Goal: Task Accomplishment & Management: Complete application form

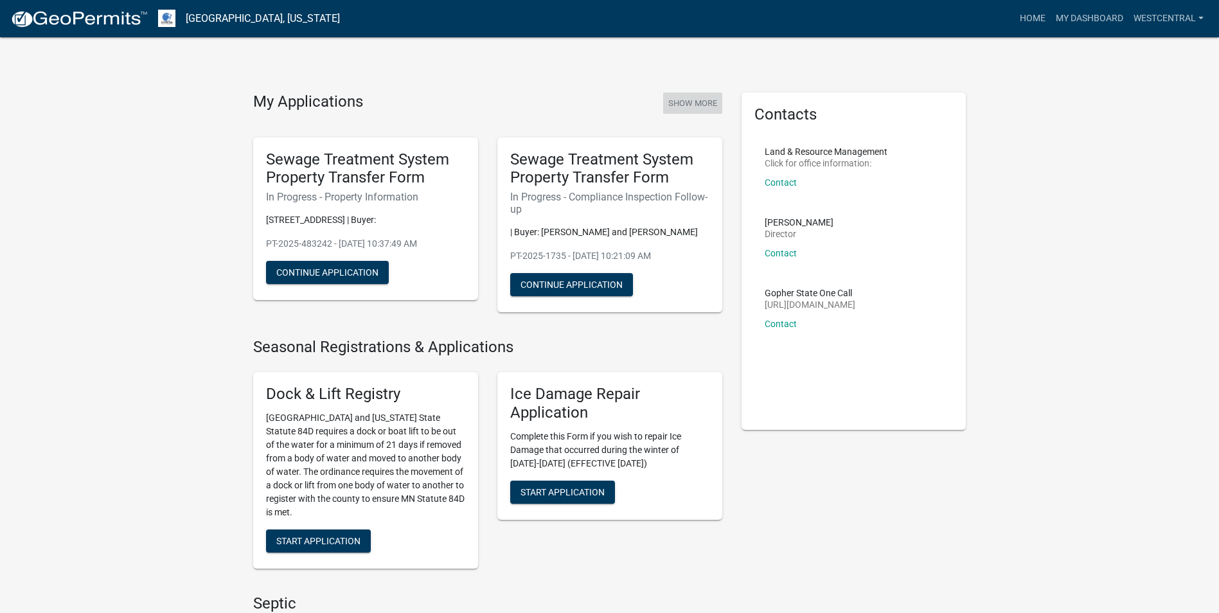
click at [696, 106] on button "Show More" at bounding box center [692, 103] width 59 height 21
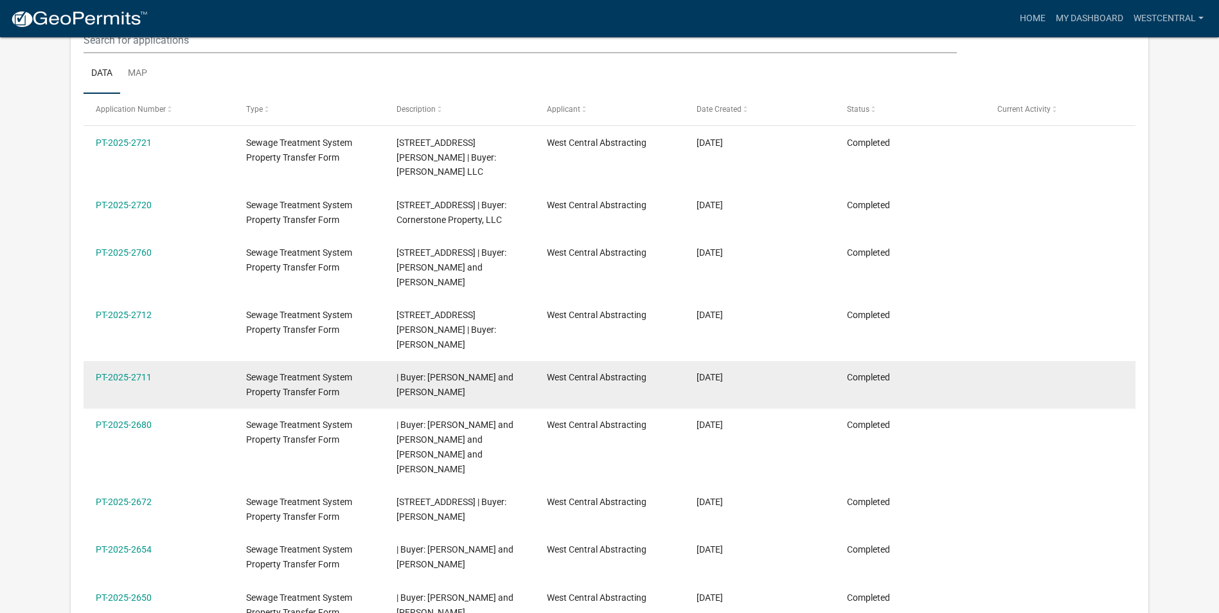
scroll to position [321, 0]
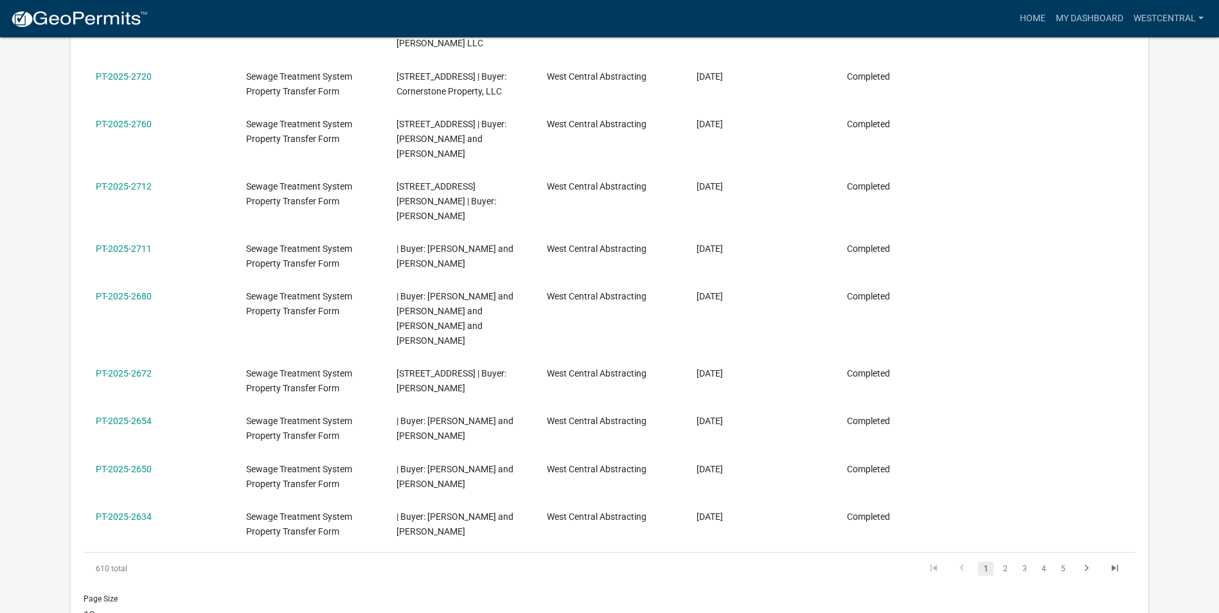
drag, startPoint x: 1004, startPoint y: 513, endPoint x: 1011, endPoint y: 523, distance: 12.5
click at [1004, 562] on link "2" at bounding box center [1005, 569] width 15 height 14
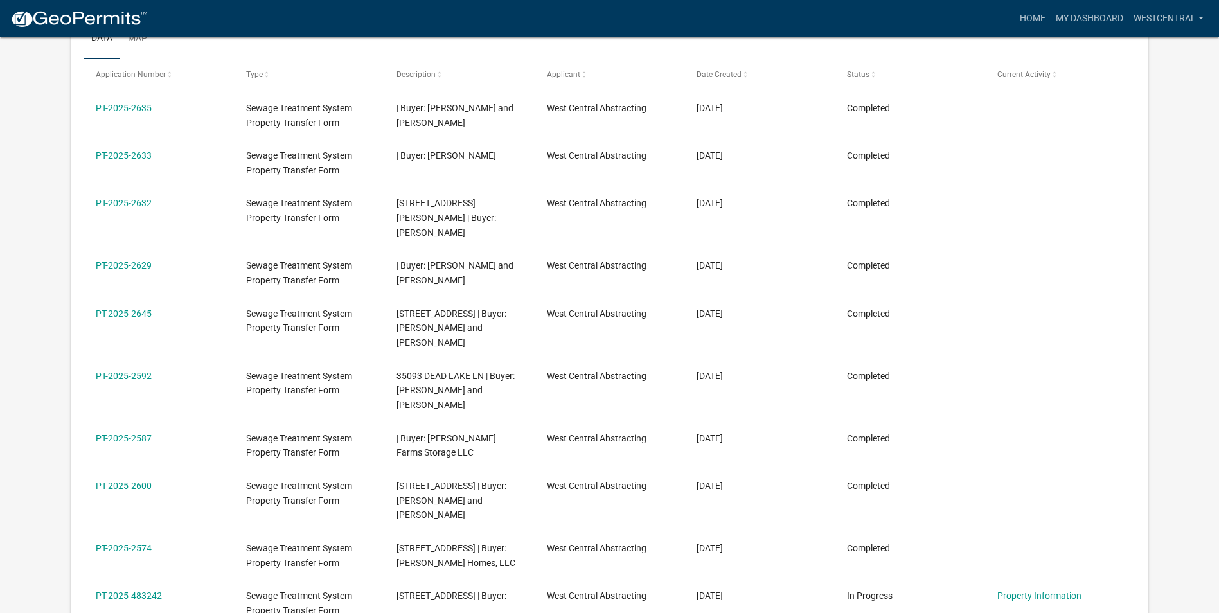
scroll to position [321, 0]
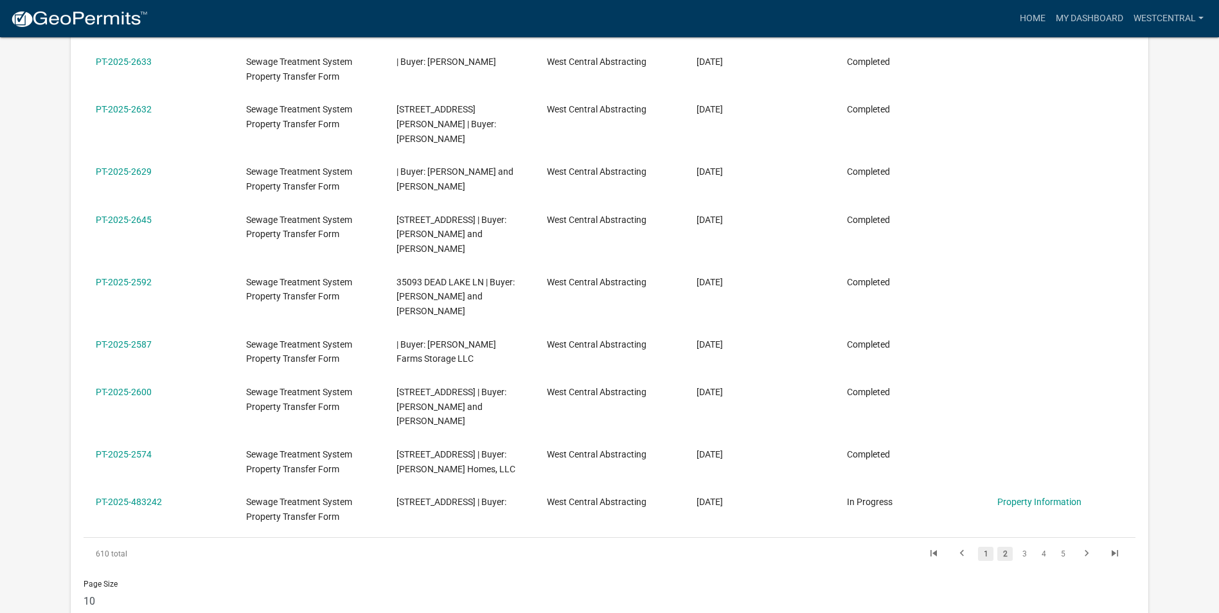
click at [988, 547] on link "1" at bounding box center [985, 554] width 15 height 14
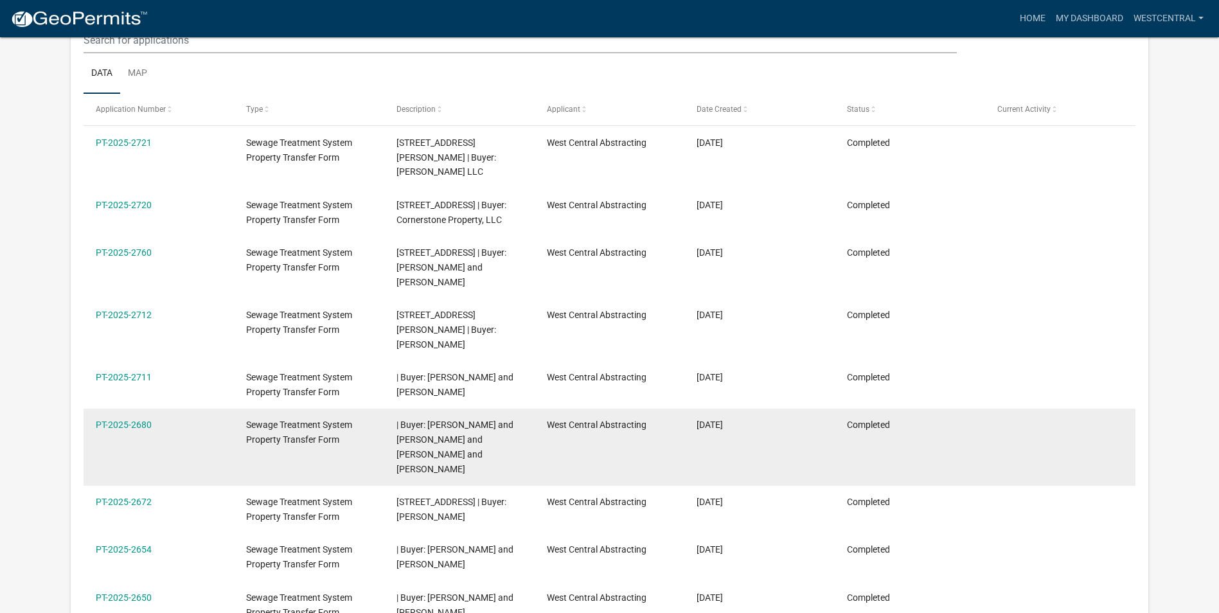
scroll to position [257, 0]
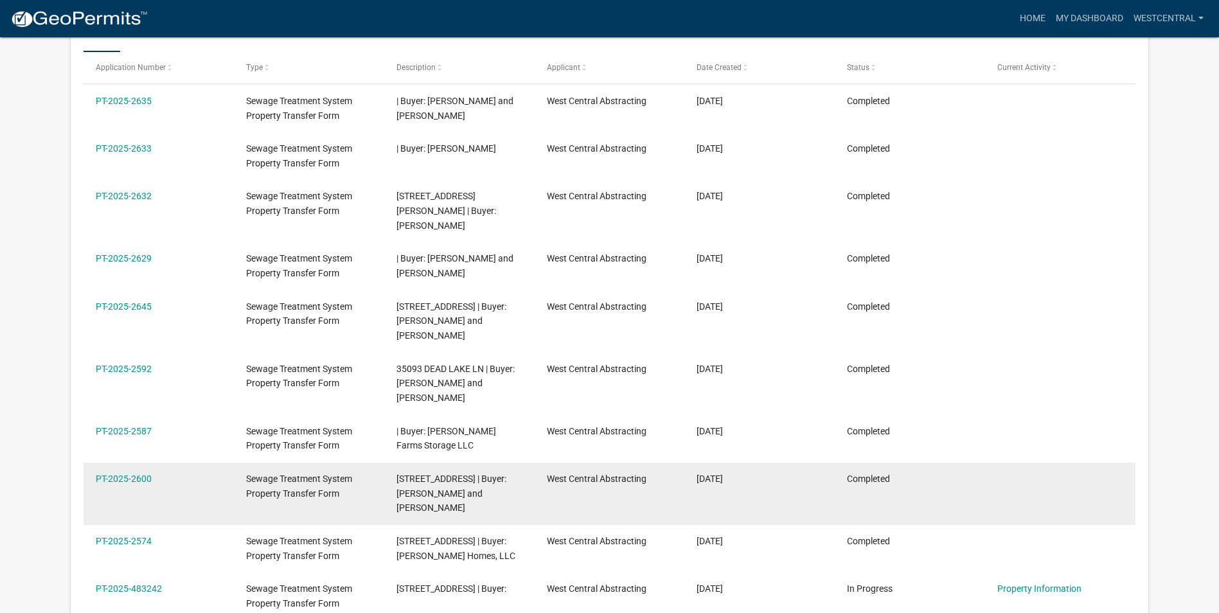
scroll to position [257, 0]
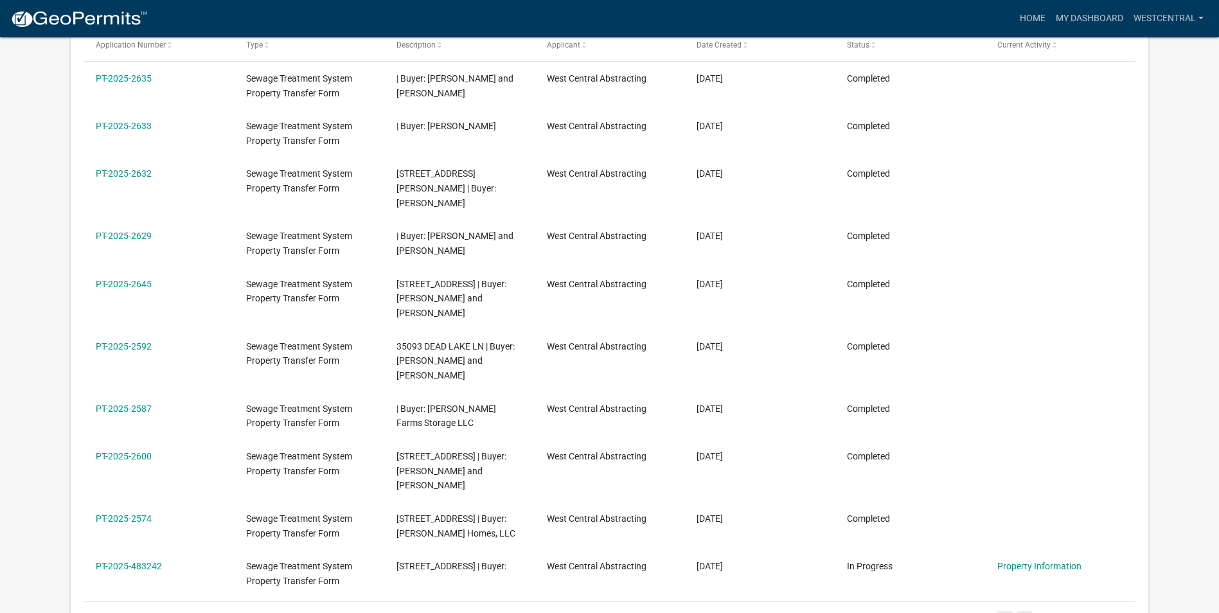
click at [1026, 611] on link "3" at bounding box center [1024, 618] width 15 height 14
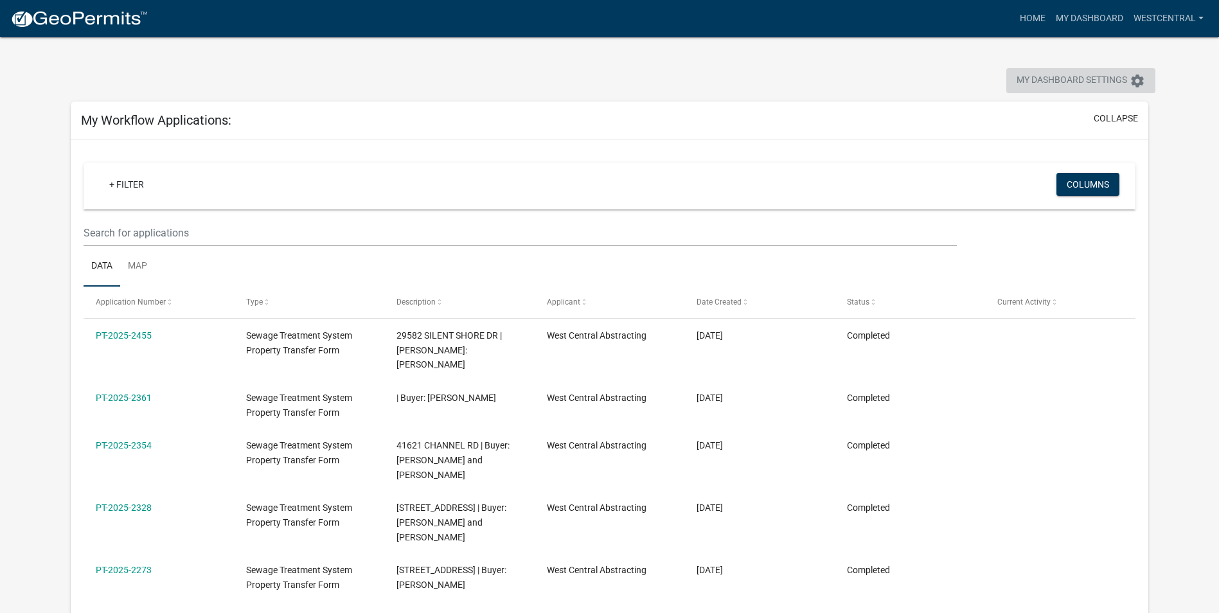
click at [1073, 78] on span "My Dashboard Settings" at bounding box center [1072, 80] width 111 height 15
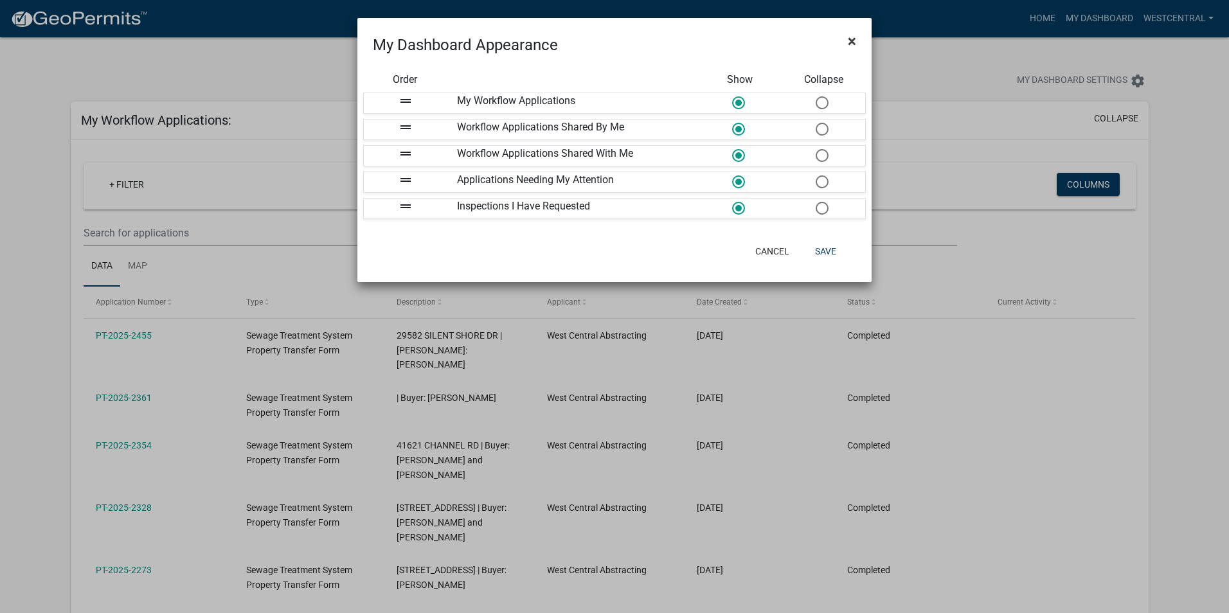
click at [851, 42] on span "×" at bounding box center [852, 41] width 8 height 18
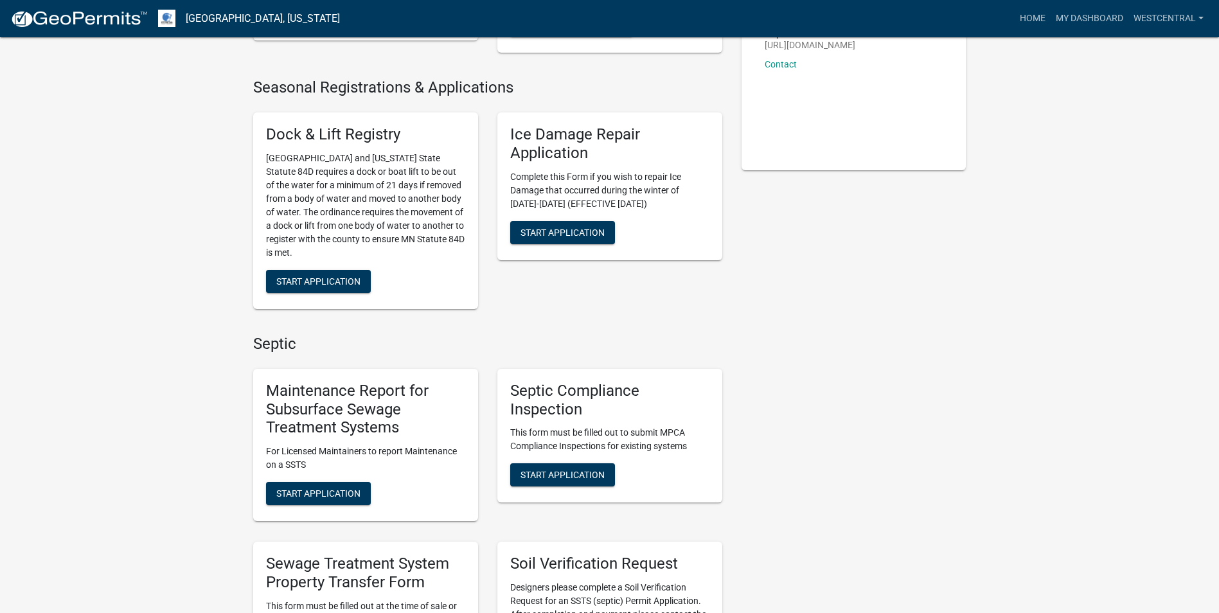
scroll to position [321, 0]
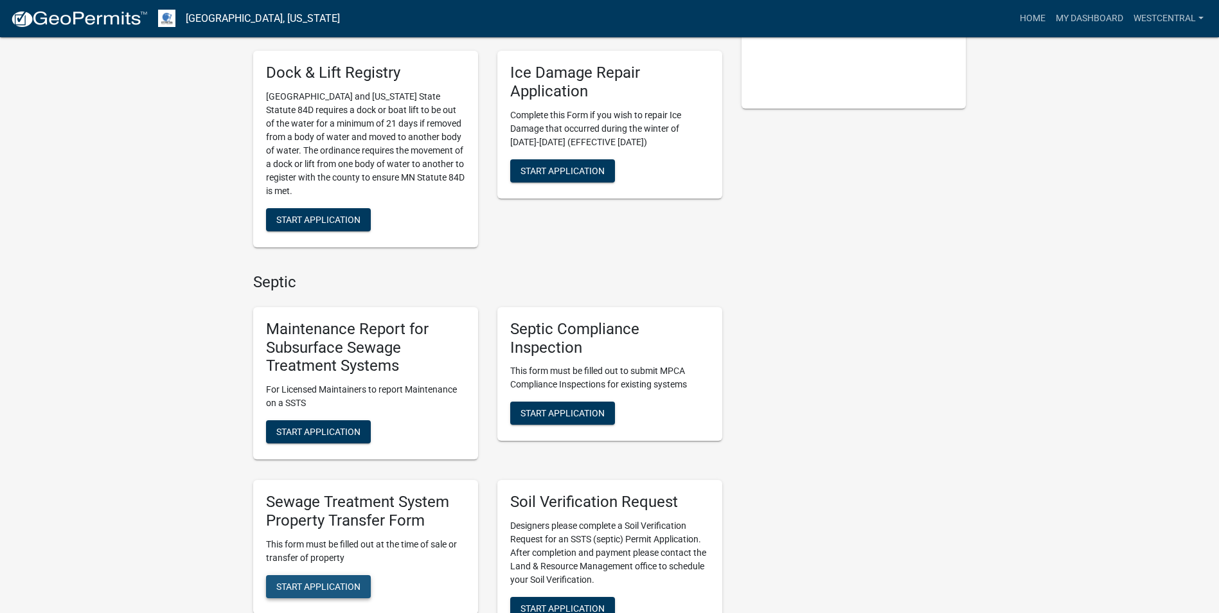
click at [330, 585] on span "Start Application" at bounding box center [318, 586] width 84 height 10
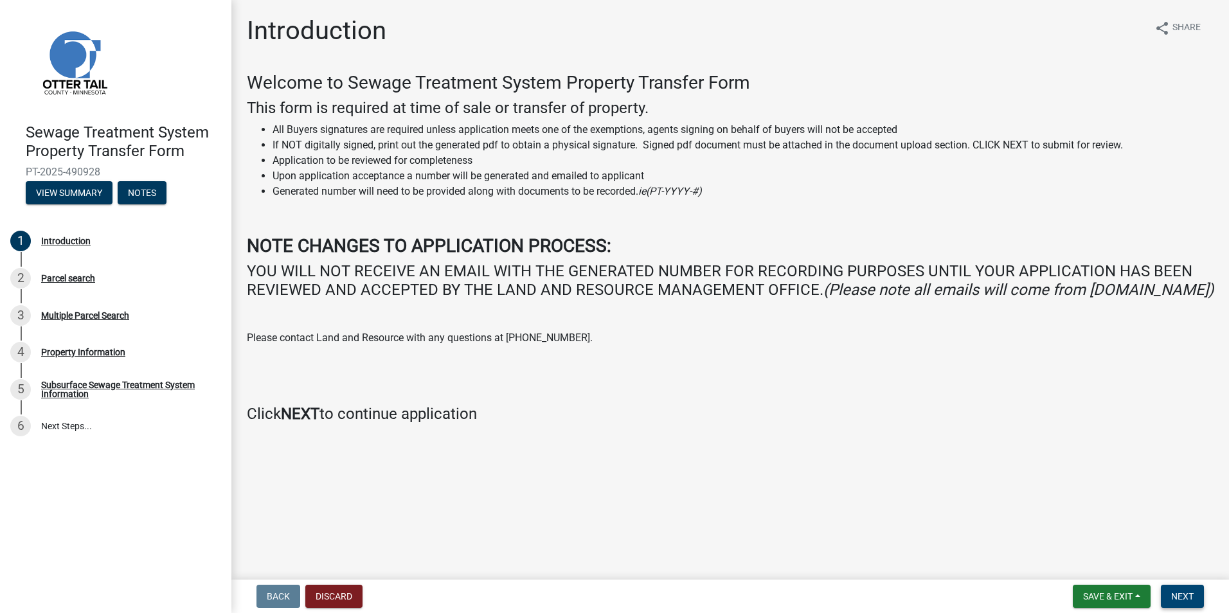
click at [1191, 600] on span "Next" at bounding box center [1182, 596] width 22 height 10
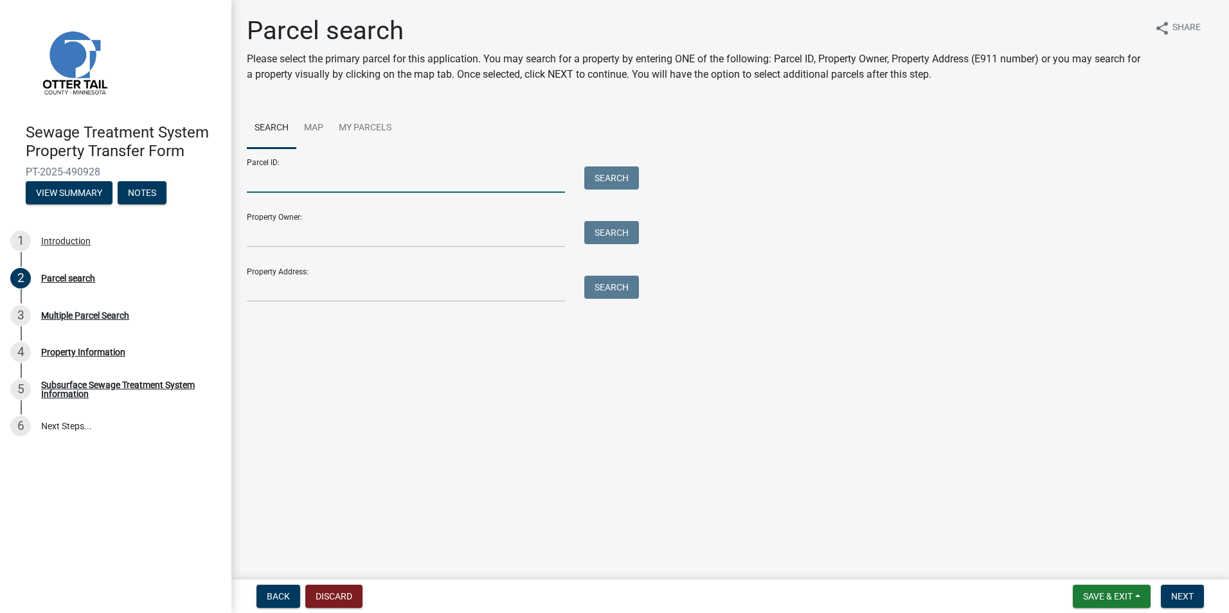
drag, startPoint x: 290, startPoint y: 182, endPoint x: 590, endPoint y: 220, distance: 302.6
click at [290, 182] on input "Parcel ID:" at bounding box center [406, 179] width 318 height 26
paste input "63000990252000"
type input "63000990252000"
click at [607, 178] on button "Search" at bounding box center [611, 177] width 55 height 23
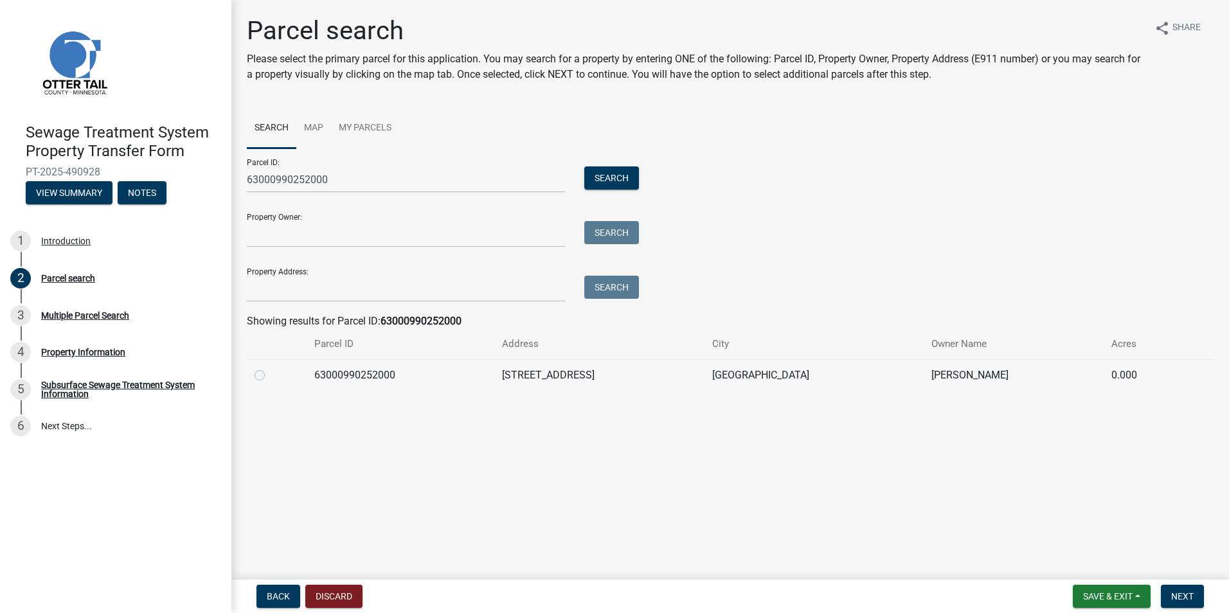
click at [270, 368] on label at bounding box center [270, 368] width 0 height 0
click at [270, 375] on input "radio" at bounding box center [274, 372] width 8 height 8
radio input "true"
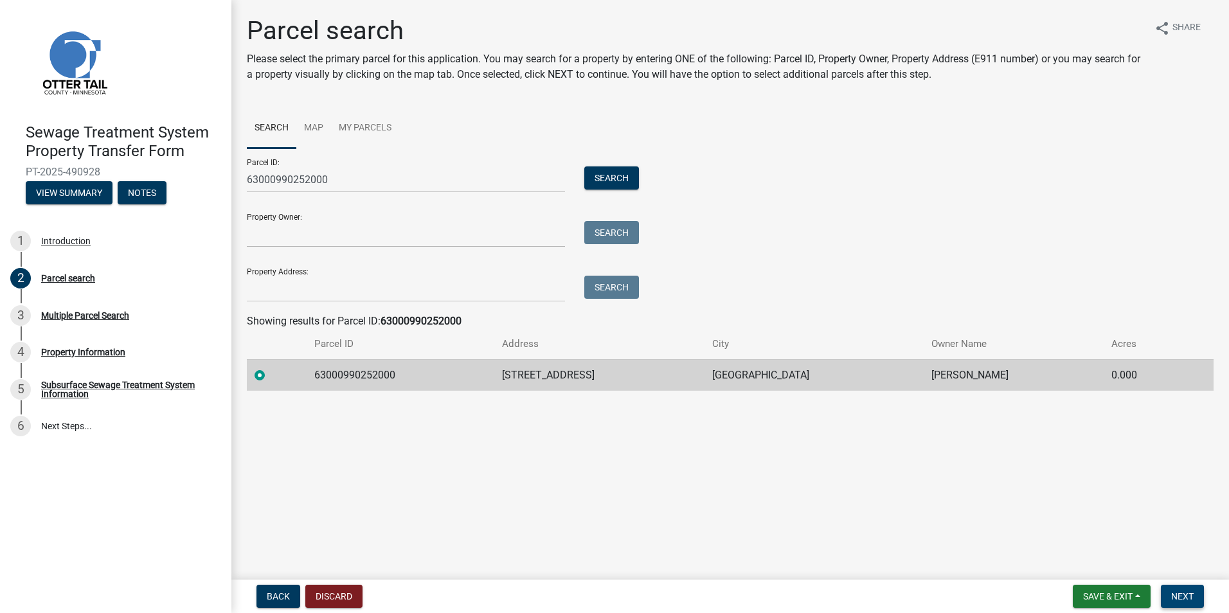
click at [1187, 593] on span "Next" at bounding box center [1182, 596] width 22 height 10
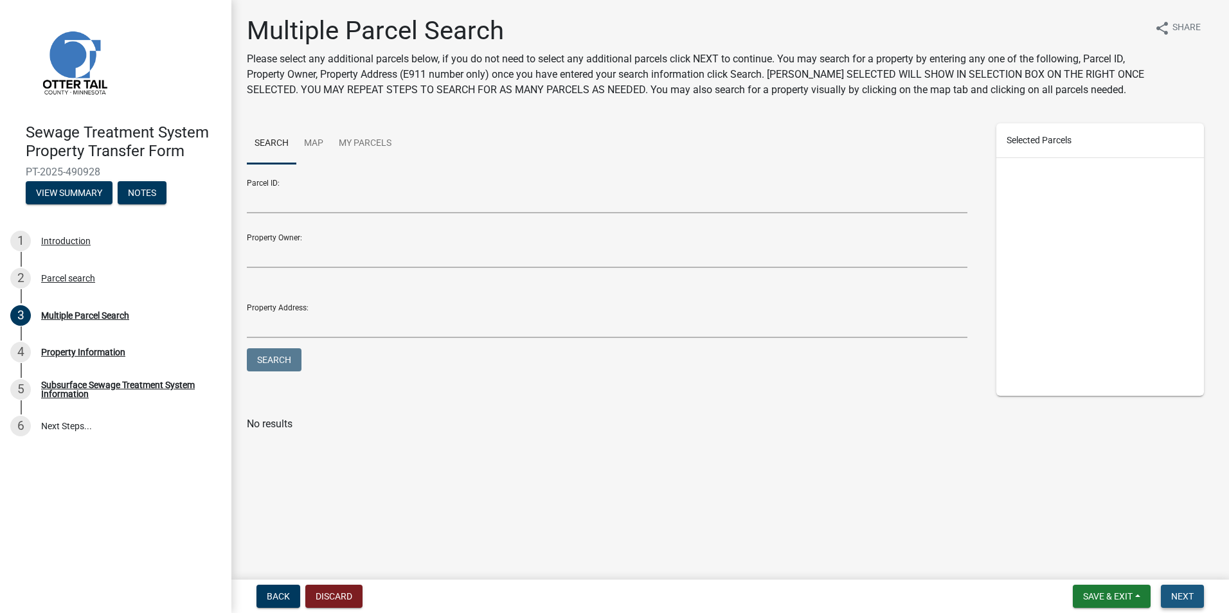
click at [1179, 597] on span "Next" at bounding box center [1182, 596] width 22 height 10
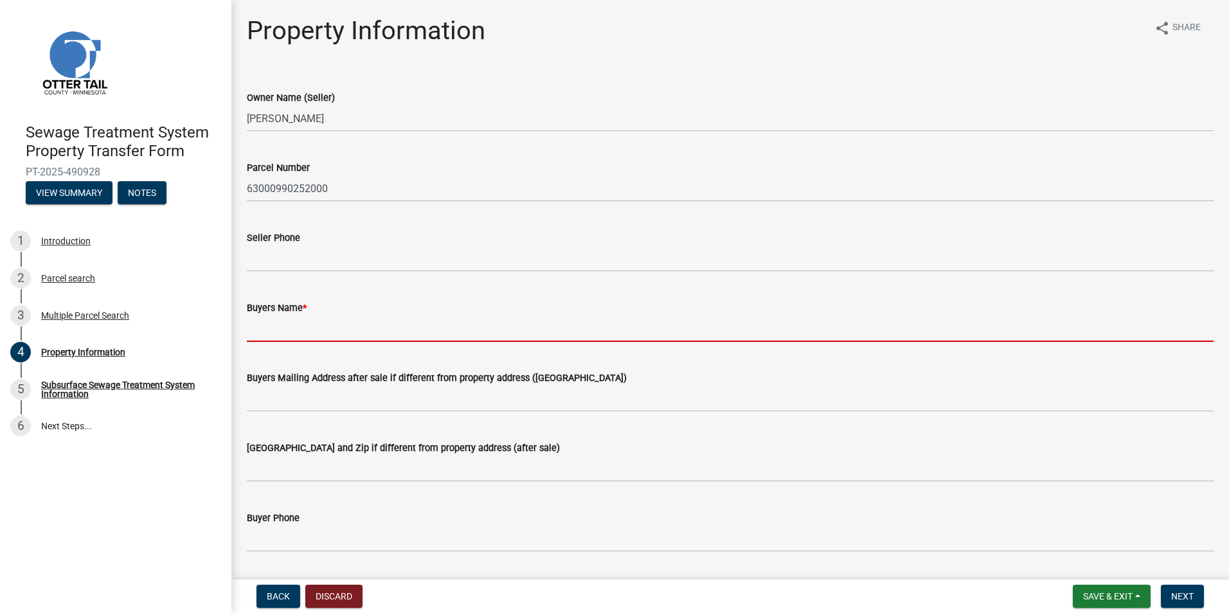
drag, startPoint x: 267, startPoint y: 328, endPoint x: 282, endPoint y: 332, distance: 15.3
click at [267, 328] on input "Buyers Name *" at bounding box center [730, 329] width 967 height 26
paste input "63000990252000"
type input "63000990252000"
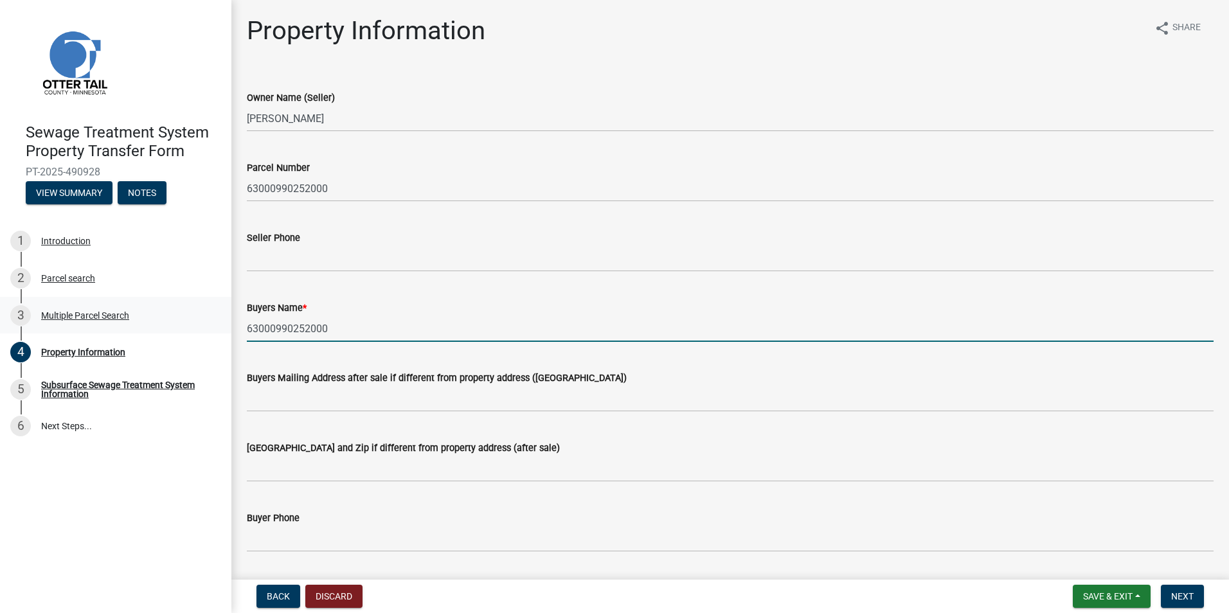
drag, startPoint x: 327, startPoint y: 328, endPoint x: 231, endPoint y: 327, distance: 95.8
click at [231, 327] on div "Sewage Treatment System Property Transfer Form PT-2025-490928 View Summary Note…" at bounding box center [614, 306] width 1229 height 613
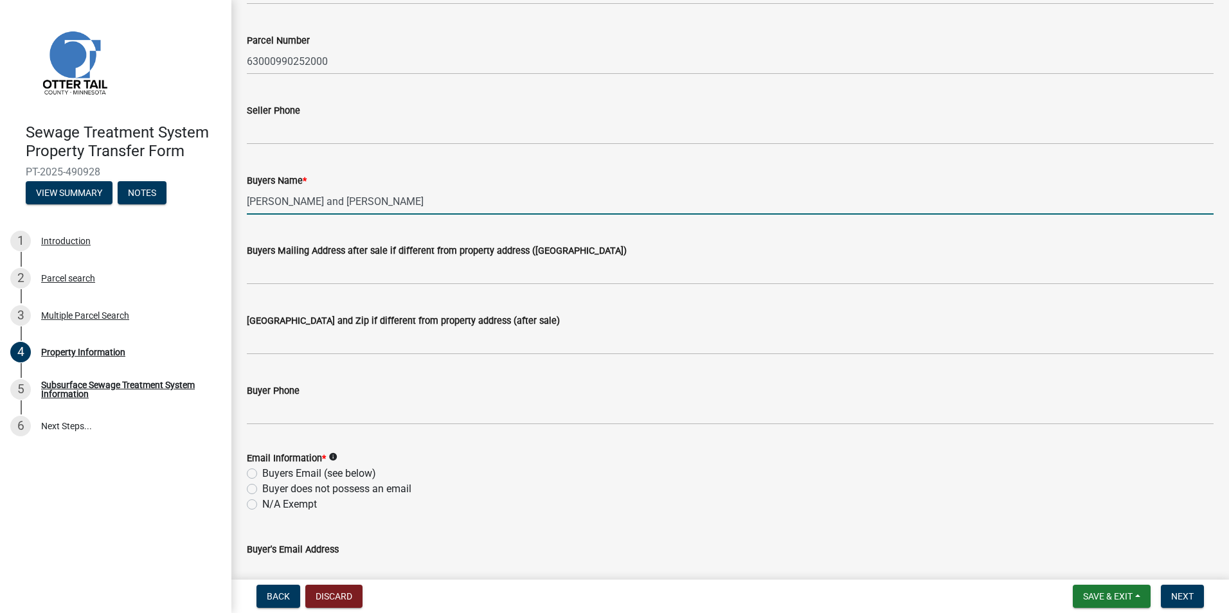
scroll to position [257, 0]
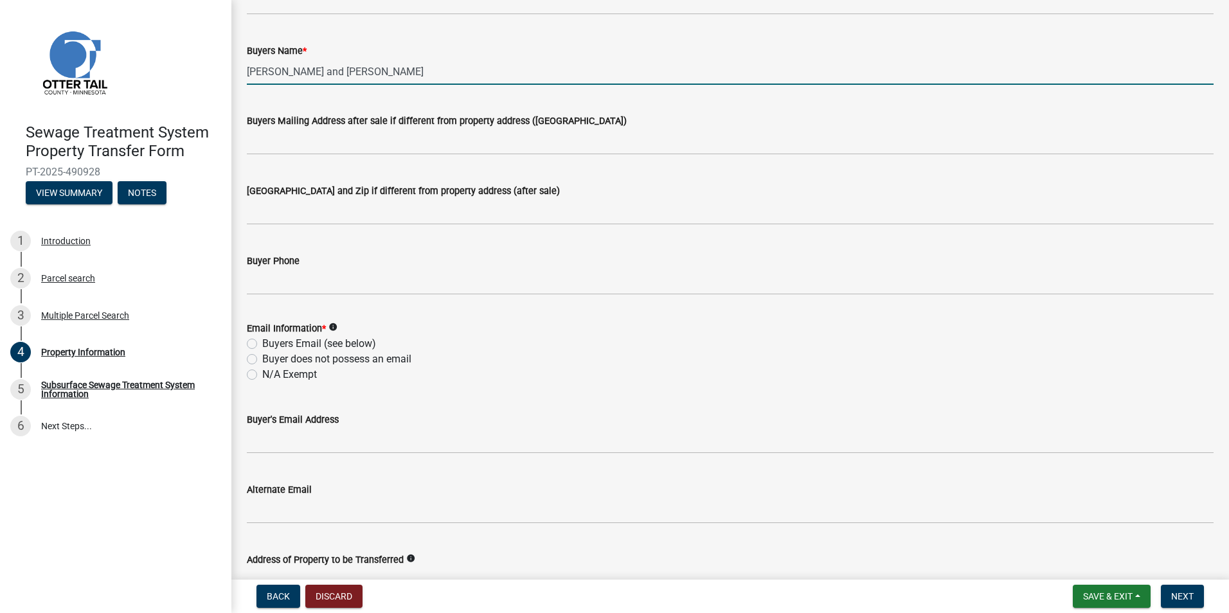
type input "Michelle and Jason Braaten"
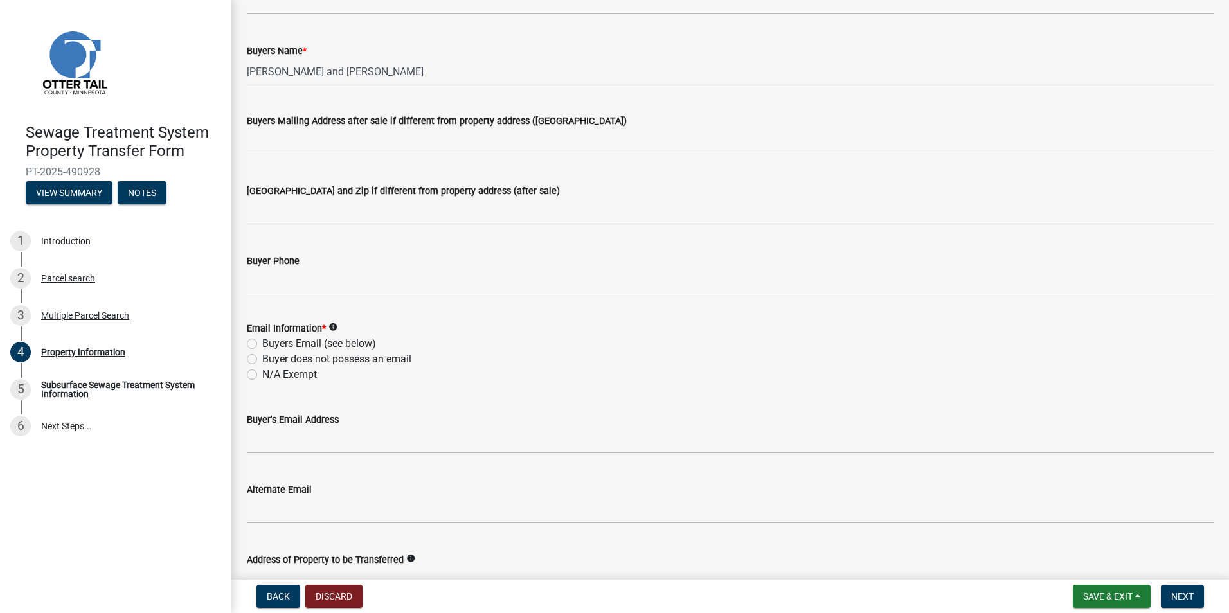
click at [262, 373] on label "N/A Exempt" at bounding box center [289, 374] width 55 height 15
click at [262, 373] on input "N/A Exempt" at bounding box center [266, 371] width 8 height 8
radio input "true"
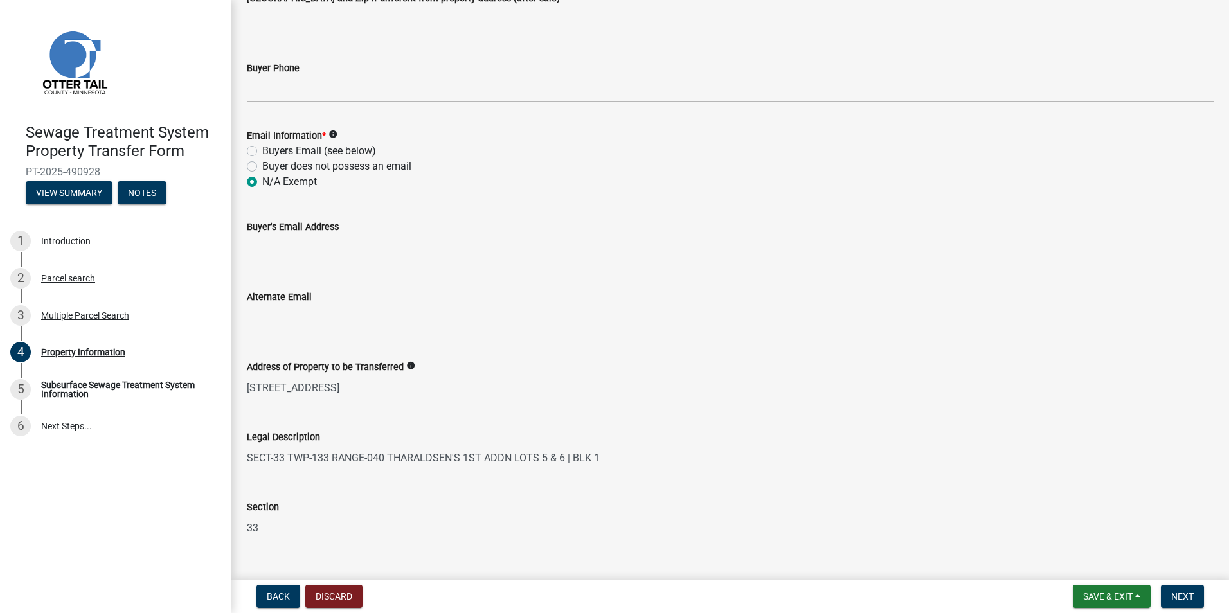
scroll to position [548, 0]
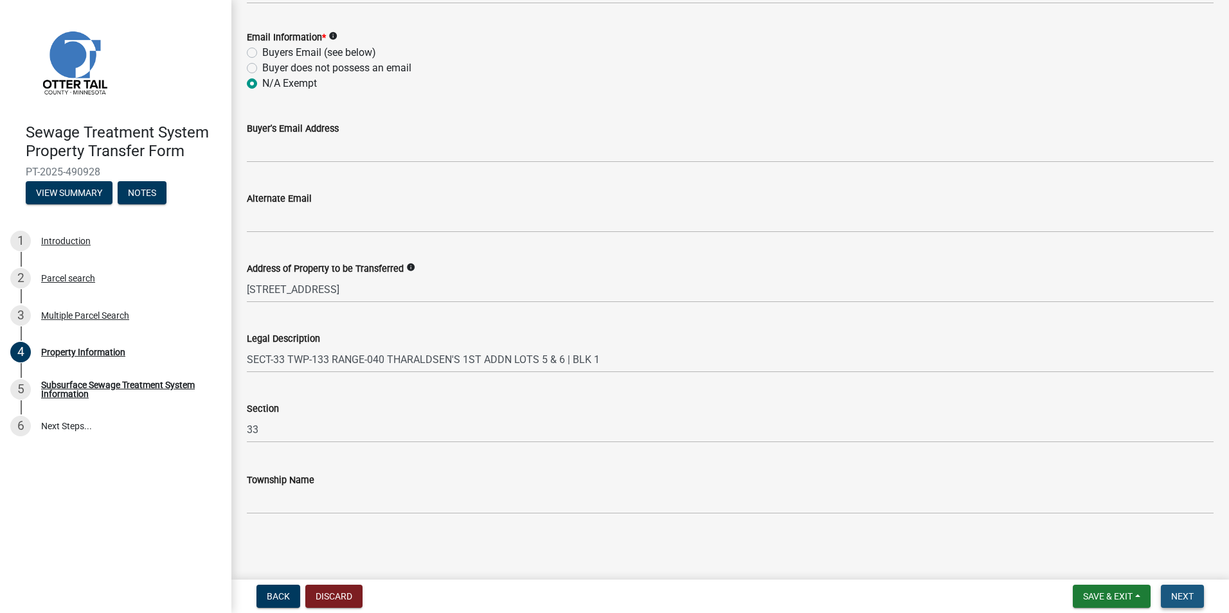
click at [1184, 595] on span "Next" at bounding box center [1182, 596] width 22 height 10
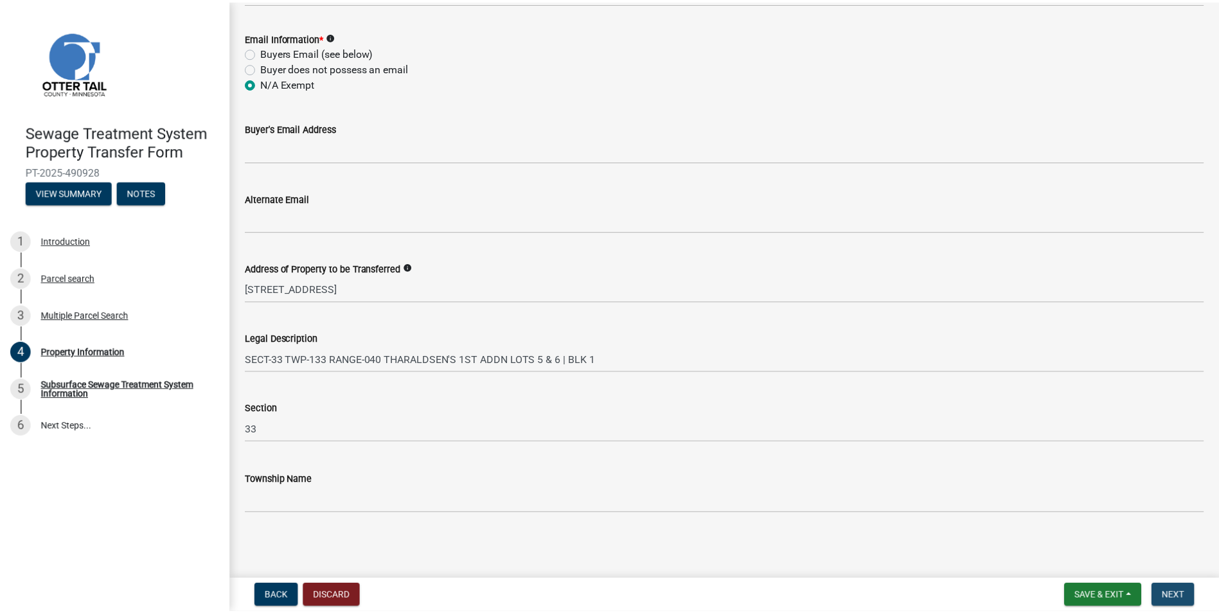
scroll to position [0, 0]
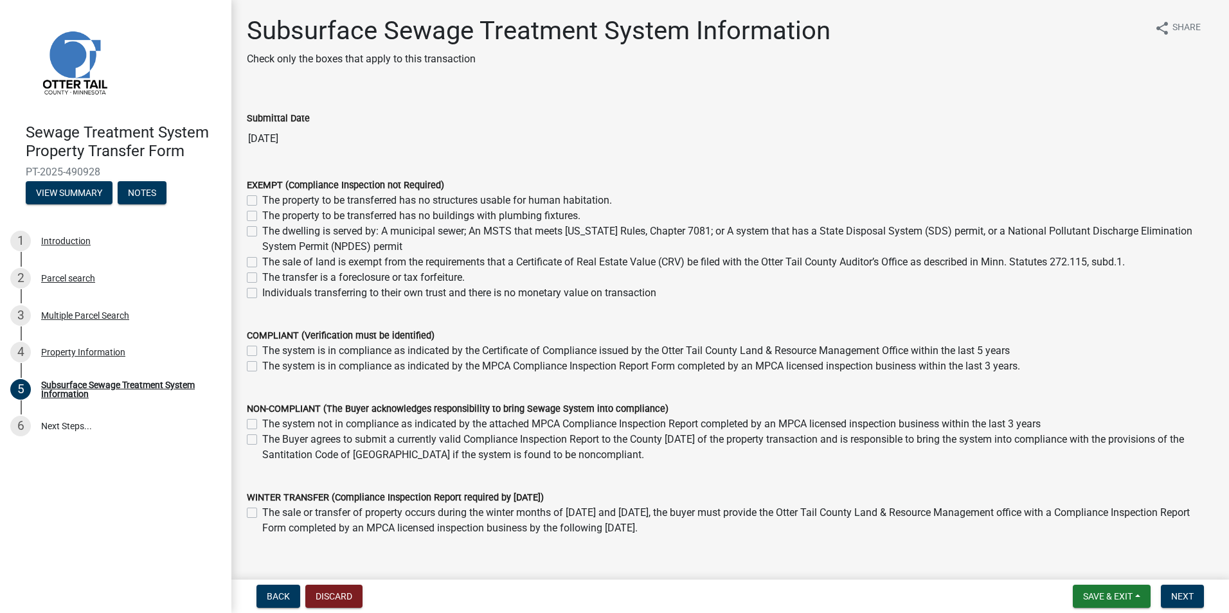
click at [262, 230] on label "The dwelling is served by: A municipal sewer; An MSTS that meets Minnesota Rule…" at bounding box center [737, 239] width 951 height 31
click at [262, 230] on input "The dwelling is served by: A municipal sewer; An MSTS that meets Minnesota Rule…" at bounding box center [266, 228] width 8 height 8
checkbox input "true"
checkbox input "false"
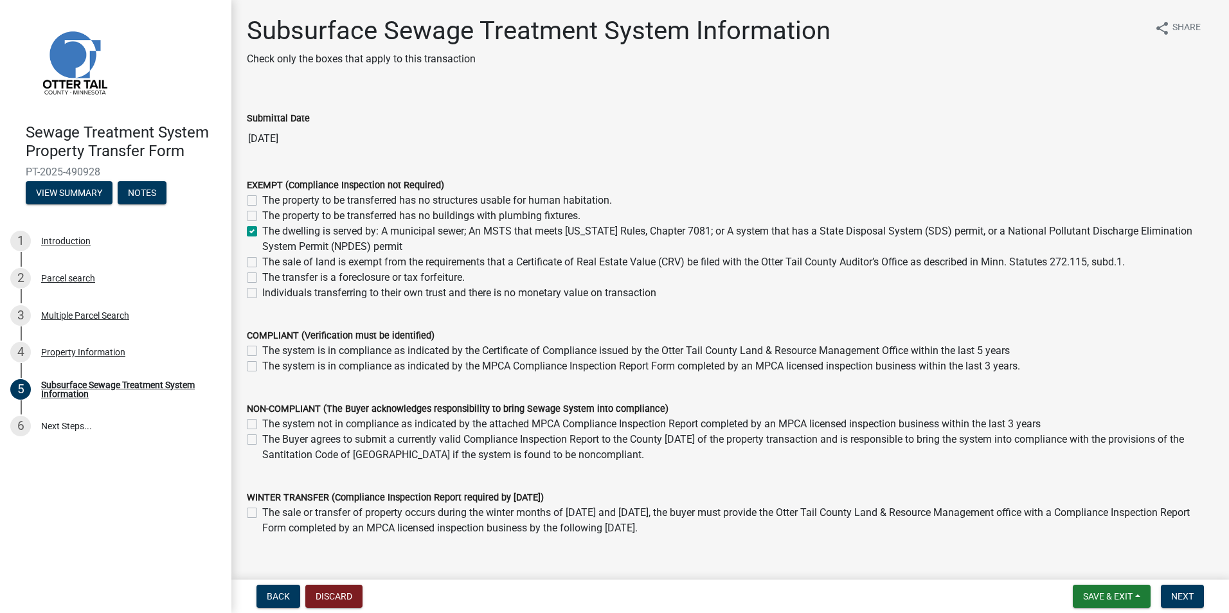
checkbox input "true"
checkbox input "false"
click at [1187, 598] on span "Next" at bounding box center [1182, 596] width 22 height 10
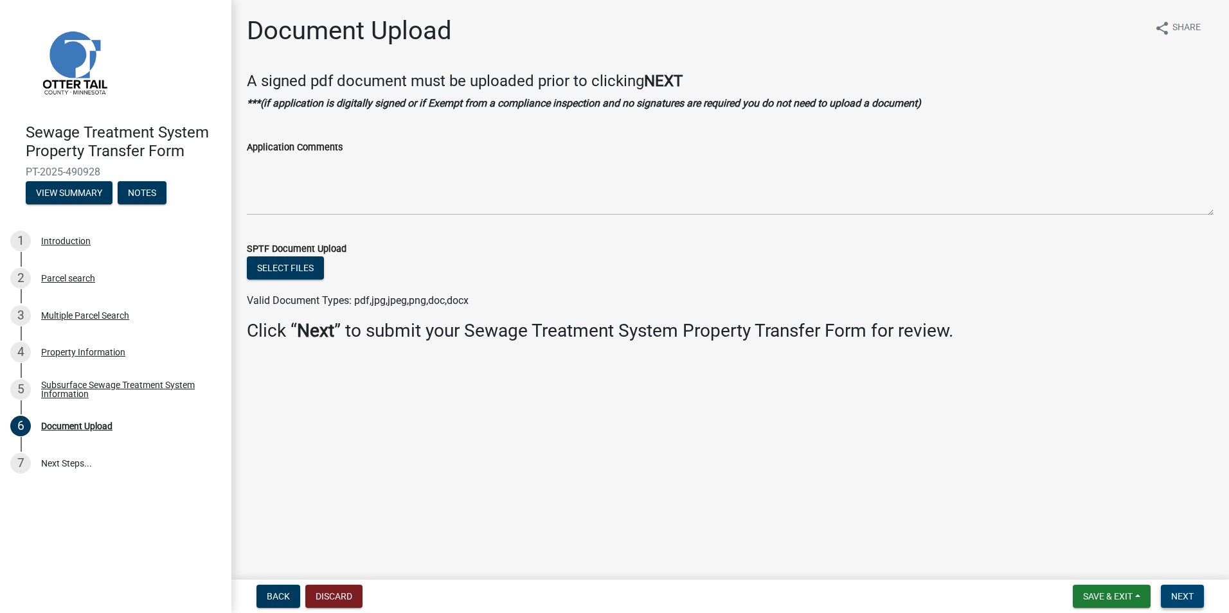
click at [1191, 596] on span "Next" at bounding box center [1182, 596] width 22 height 10
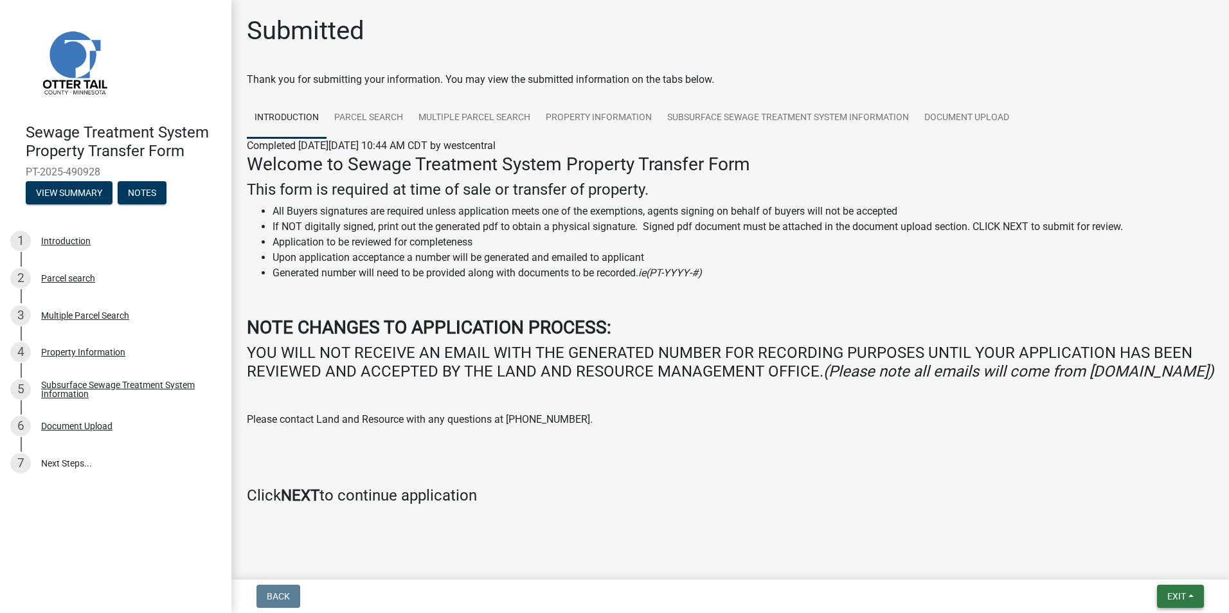
click at [1186, 602] on button "Exit" at bounding box center [1180, 596] width 47 height 23
drag, startPoint x: 1149, startPoint y: 560, endPoint x: 1138, endPoint y: 559, distance: 11.0
click at [1149, 561] on button "Save & Exit" at bounding box center [1152, 563] width 103 height 31
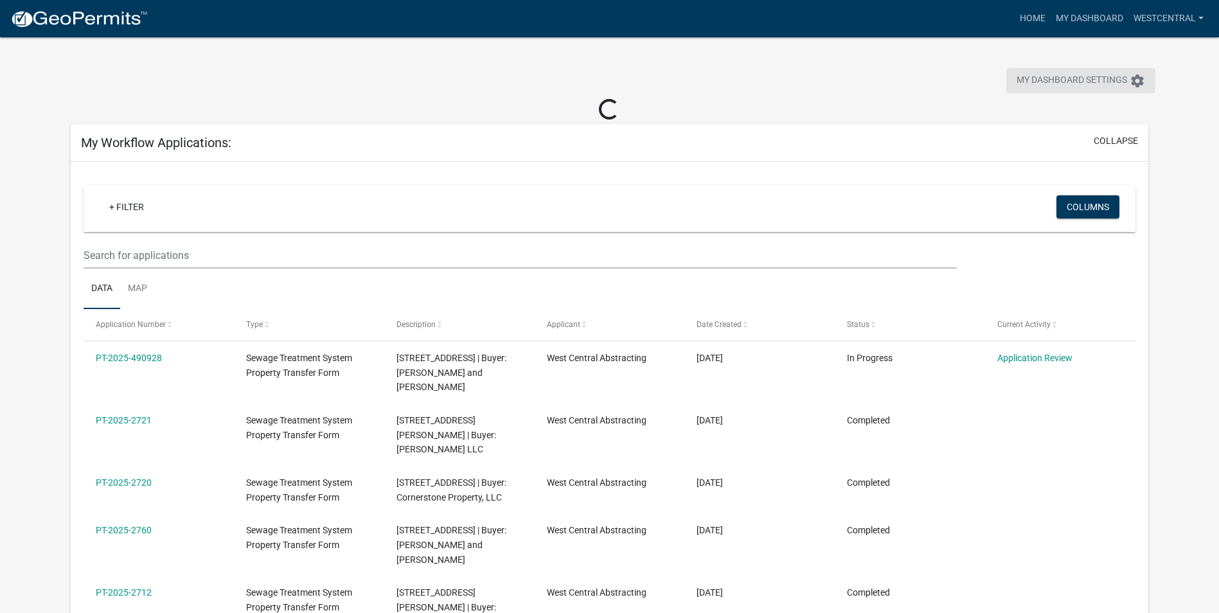
click at [1032, 80] on span "My Dashboard Settings" at bounding box center [1072, 80] width 111 height 15
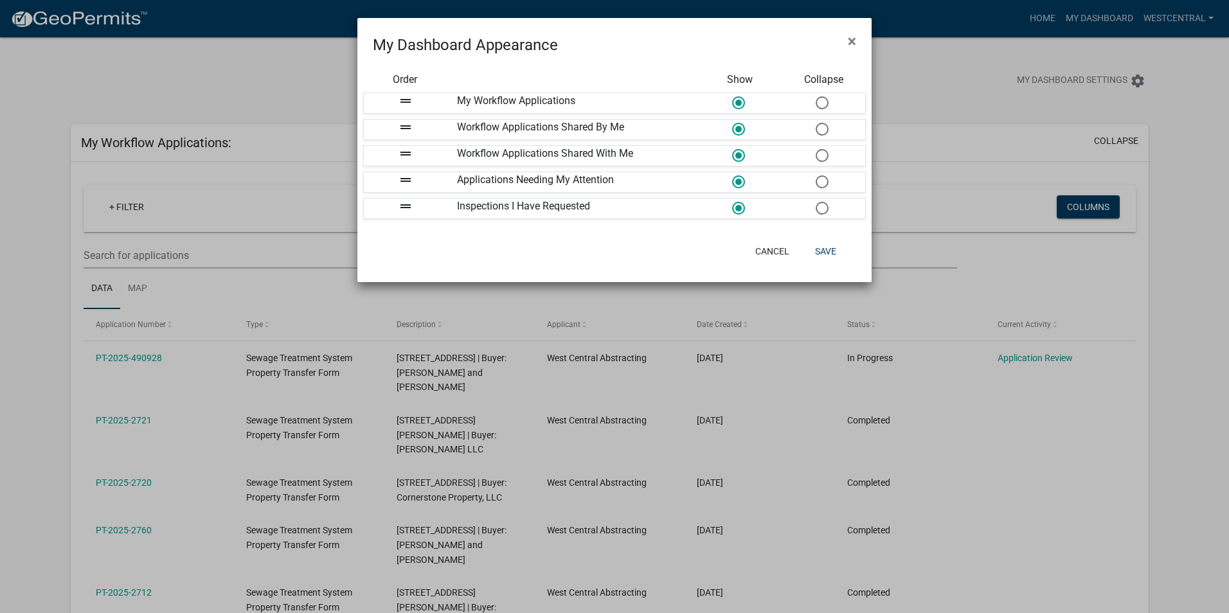
click at [1161, 49] on ngb-modal-window "My Dashboard Appearance × Order Show Collapse drag_handle My Workflow Applicati…" at bounding box center [614, 306] width 1229 height 613
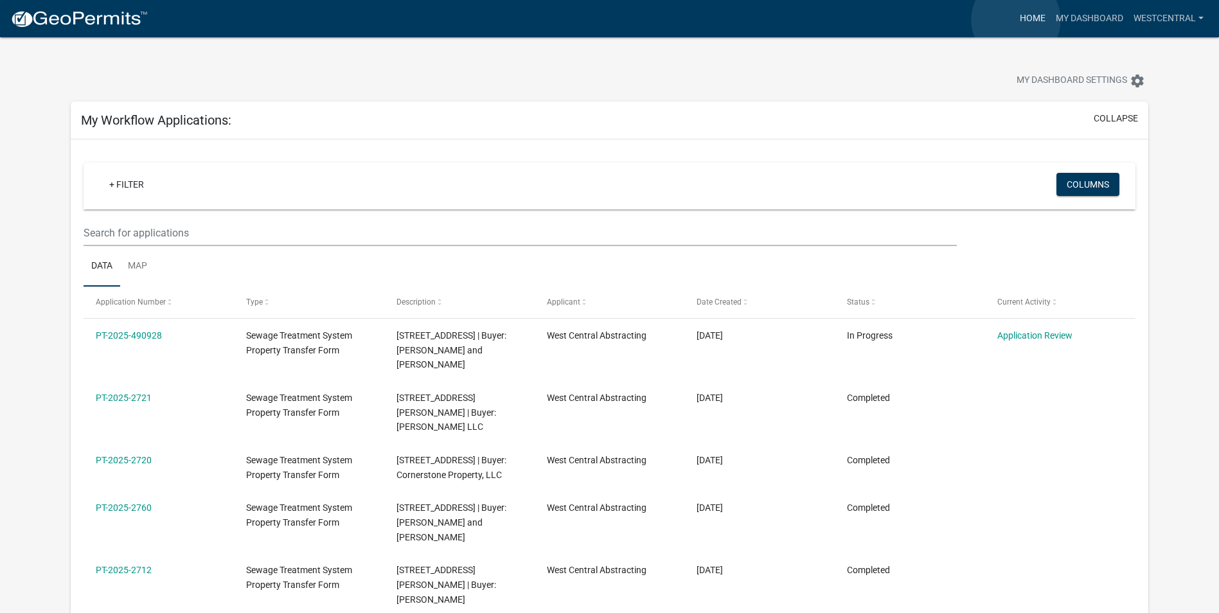
click at [1016, 20] on link "Home" at bounding box center [1033, 18] width 36 height 24
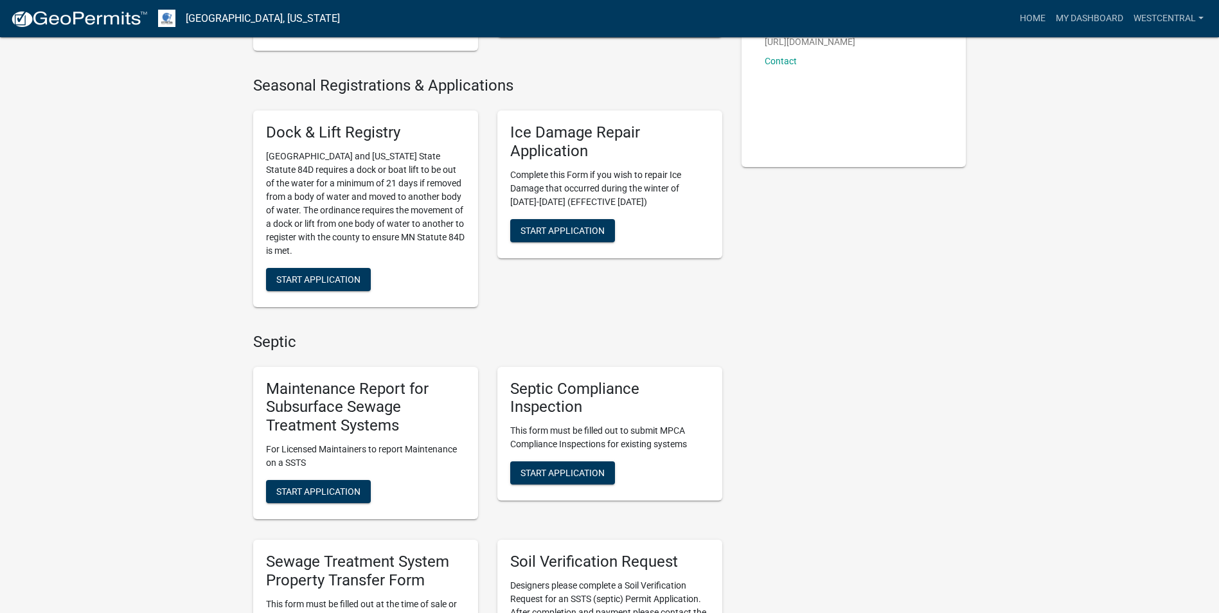
scroll to position [386, 0]
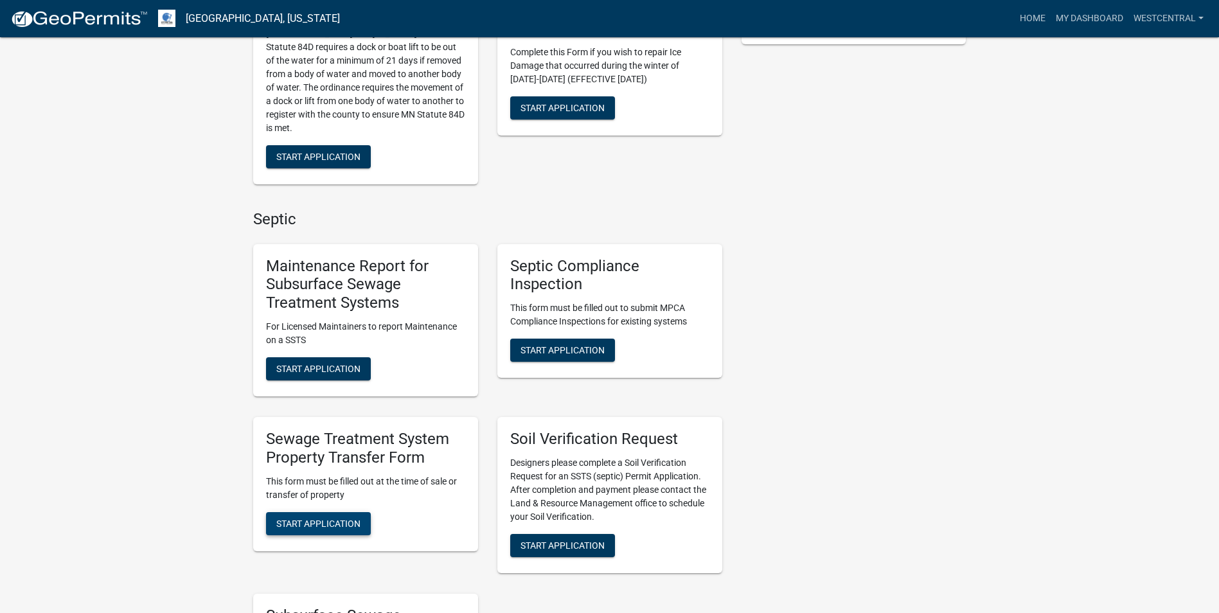
click at [311, 525] on span "Start Application" at bounding box center [318, 523] width 84 height 10
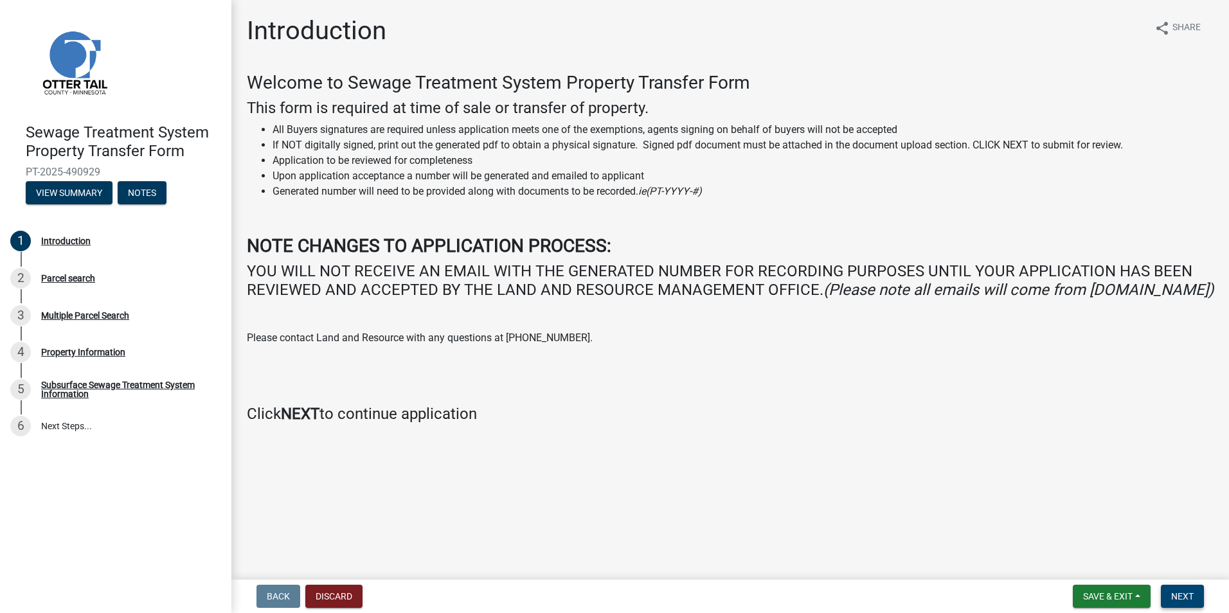
click at [1177, 595] on span "Next" at bounding box center [1182, 596] width 22 height 10
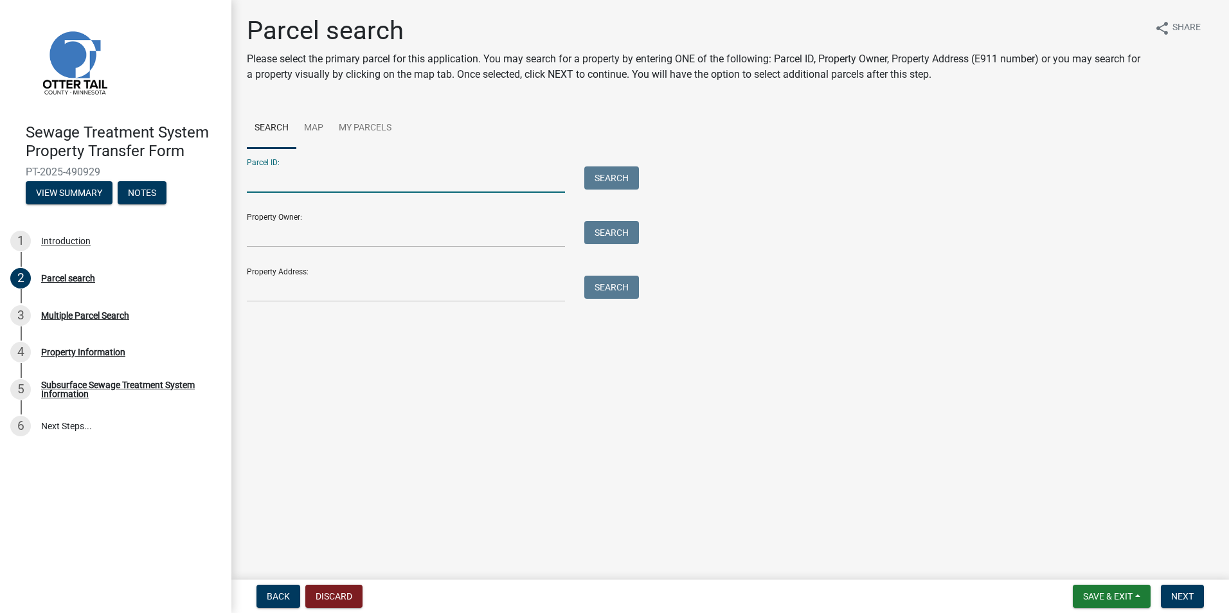
drag, startPoint x: 257, startPoint y: 186, endPoint x: 350, endPoint y: 182, distance: 92.6
click at [257, 186] on input "Parcel ID:" at bounding box center [406, 179] width 318 height 26
paste input "63000990252000"
type input "63000990252000"
click at [620, 175] on button "Search" at bounding box center [611, 177] width 55 height 23
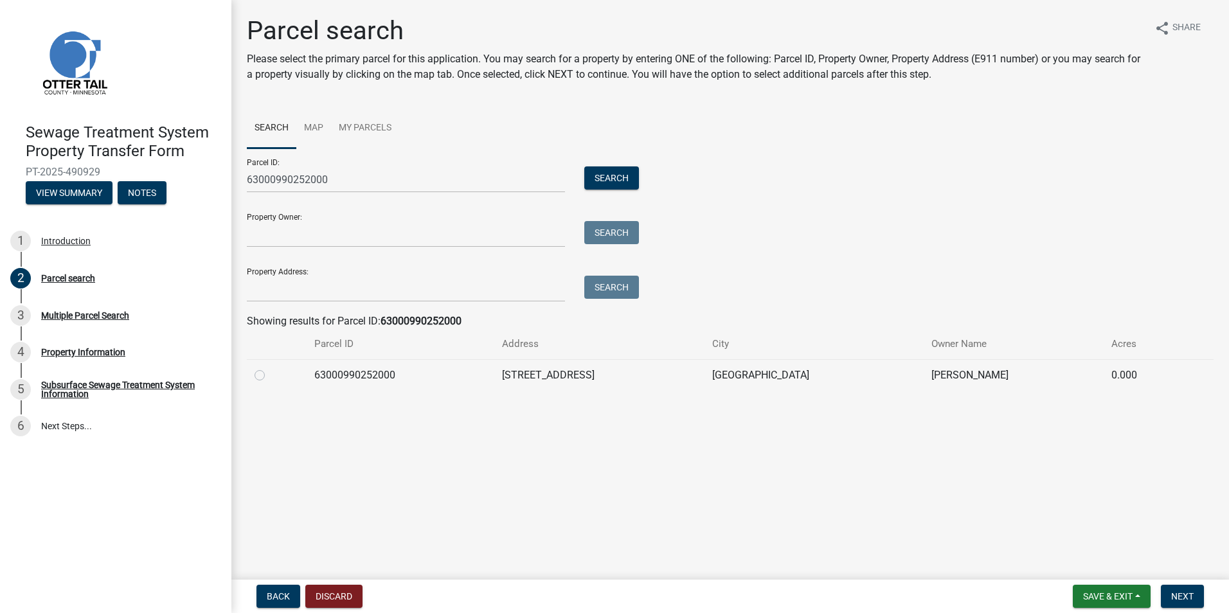
click at [270, 368] on label at bounding box center [270, 368] width 0 height 0
click at [270, 372] on input "radio" at bounding box center [274, 372] width 8 height 8
radio input "true"
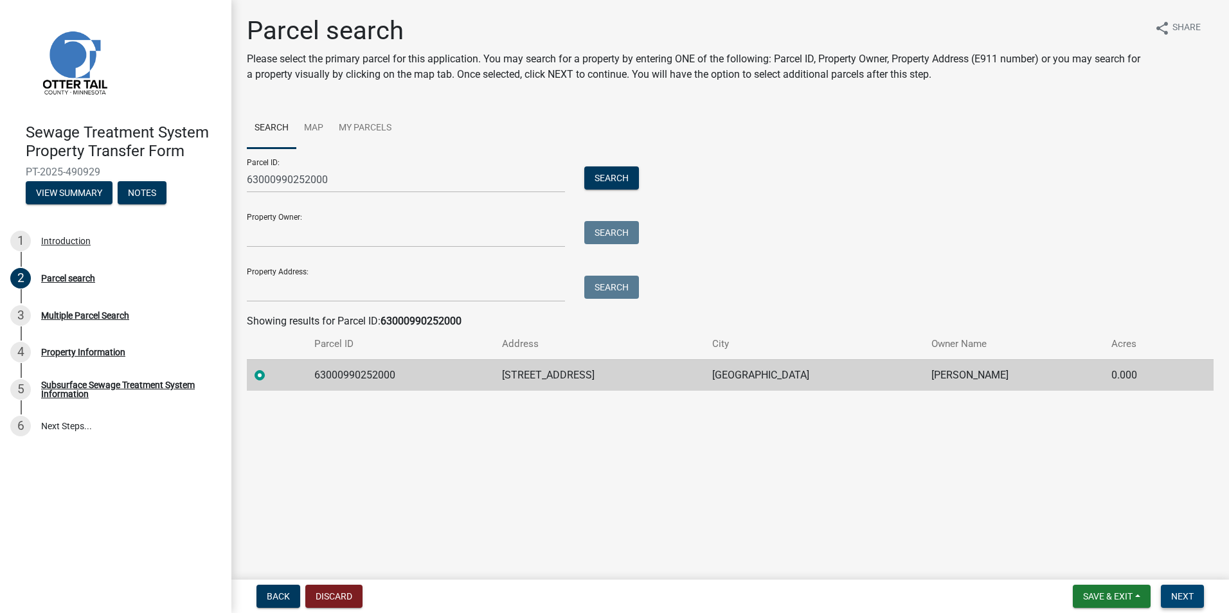
click at [1179, 597] on span "Next" at bounding box center [1182, 596] width 22 height 10
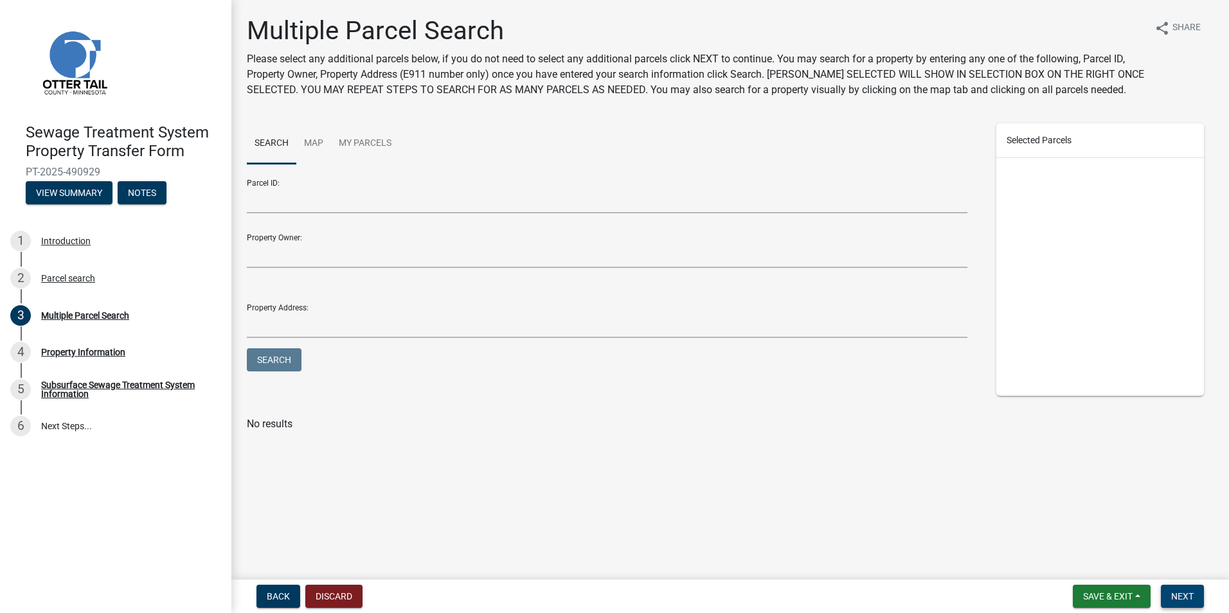
click at [1183, 591] on span "Next" at bounding box center [1182, 596] width 22 height 10
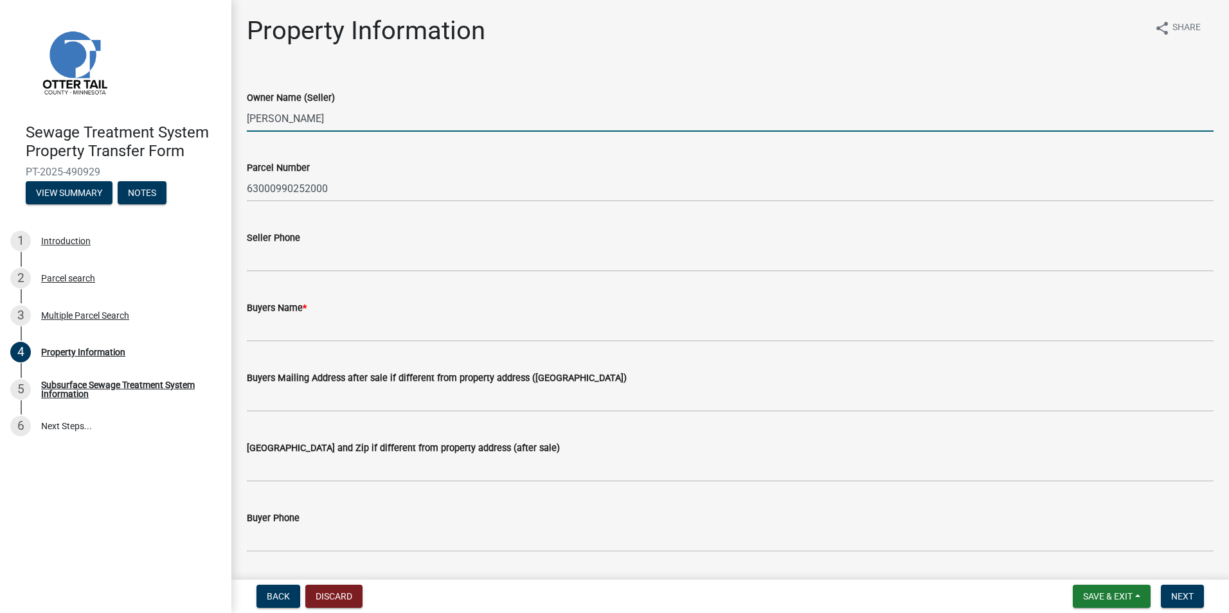
drag, startPoint x: 328, startPoint y: 120, endPoint x: 216, endPoint y: 118, distance: 112.5
click at [216, 118] on div "Sewage Treatment System Property Transfer Form PT-2025-490929 View Summary Note…" at bounding box center [614, 306] width 1229 height 613
type input "Jason and Michelle Braaten"
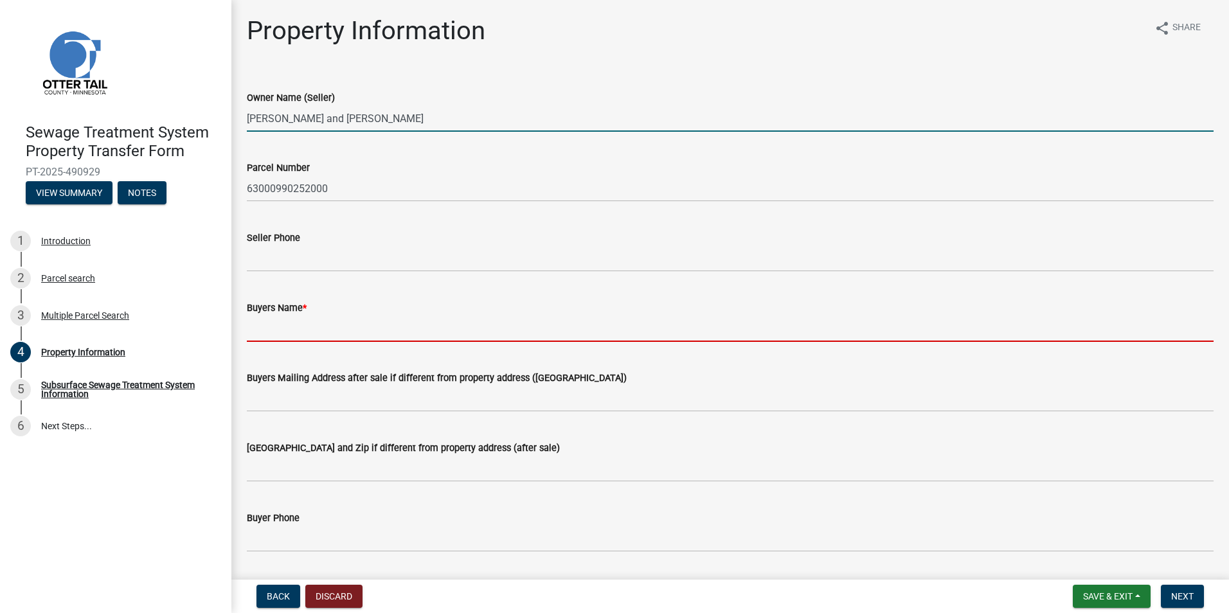
click at [265, 332] on input "Buyers Name *" at bounding box center [730, 329] width 967 height 26
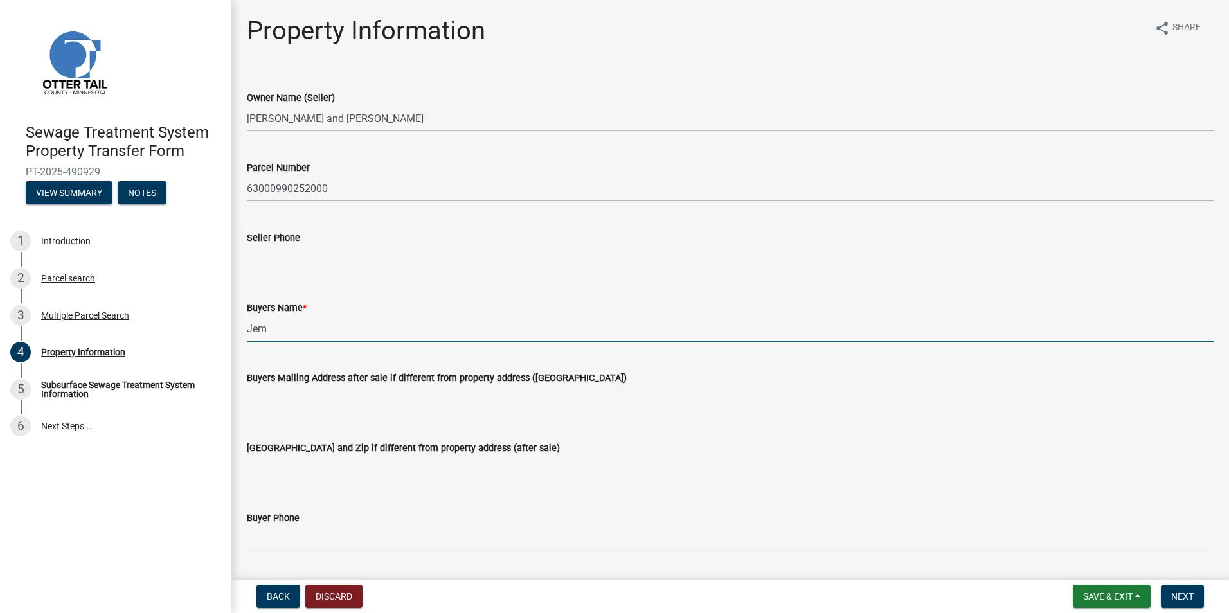
type input "JEM Rentals of Dent LLC"
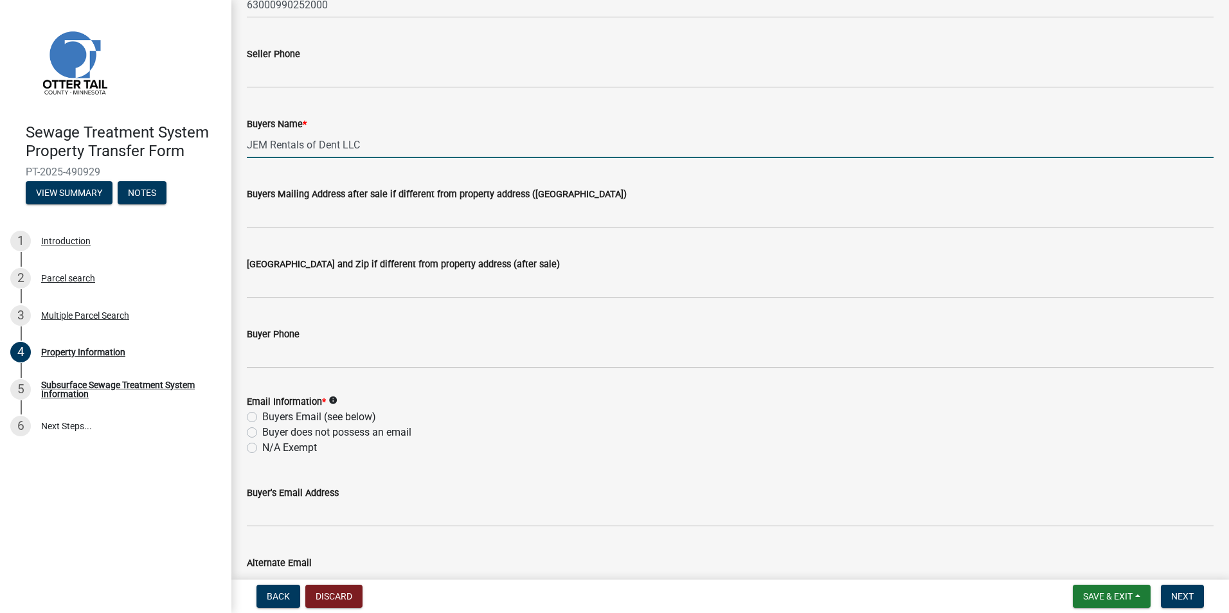
scroll to position [321, 0]
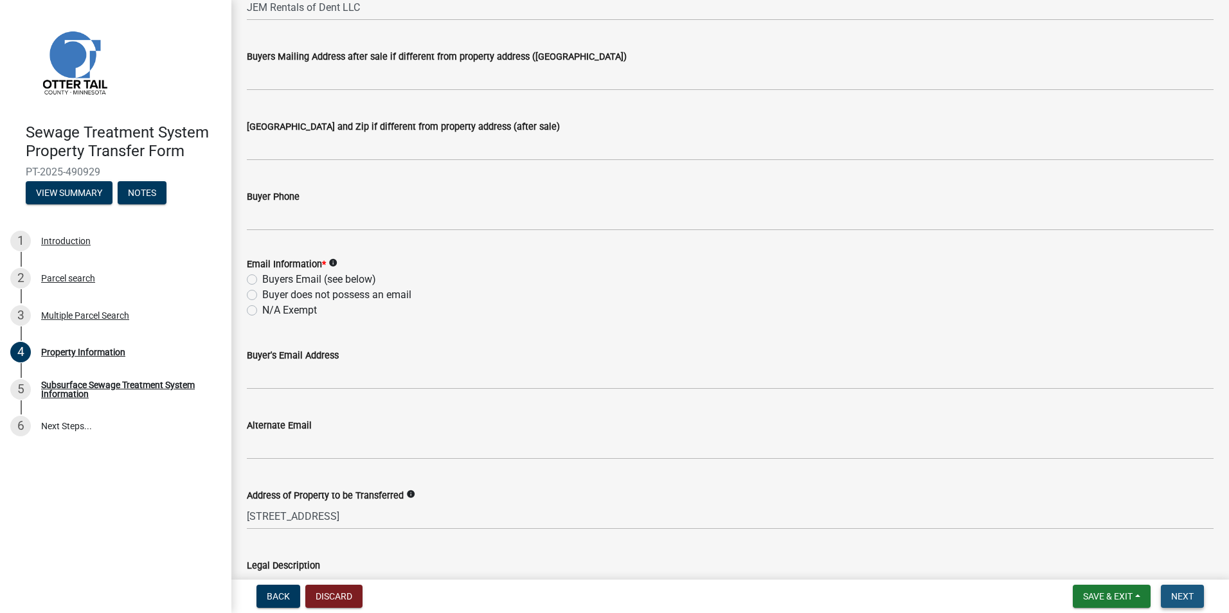
click at [1189, 591] on span "Next" at bounding box center [1182, 596] width 22 height 10
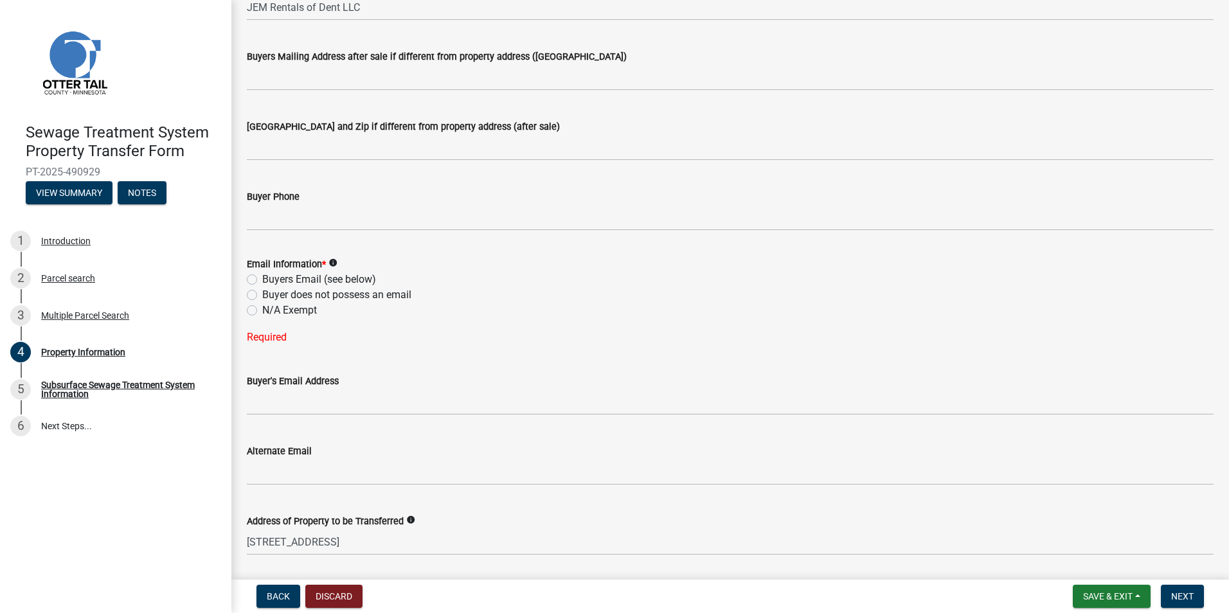
click at [262, 312] on label "N/A Exempt" at bounding box center [289, 310] width 55 height 15
click at [262, 311] on input "N/A Exempt" at bounding box center [266, 307] width 8 height 8
radio input "true"
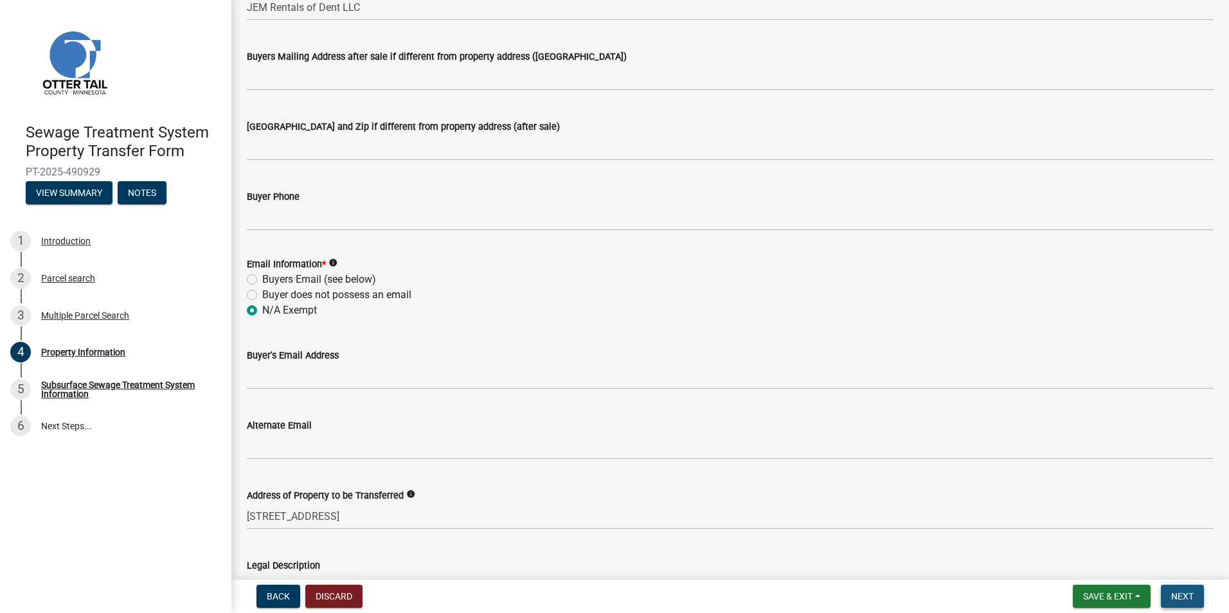
click at [1180, 597] on span "Next" at bounding box center [1182, 596] width 22 height 10
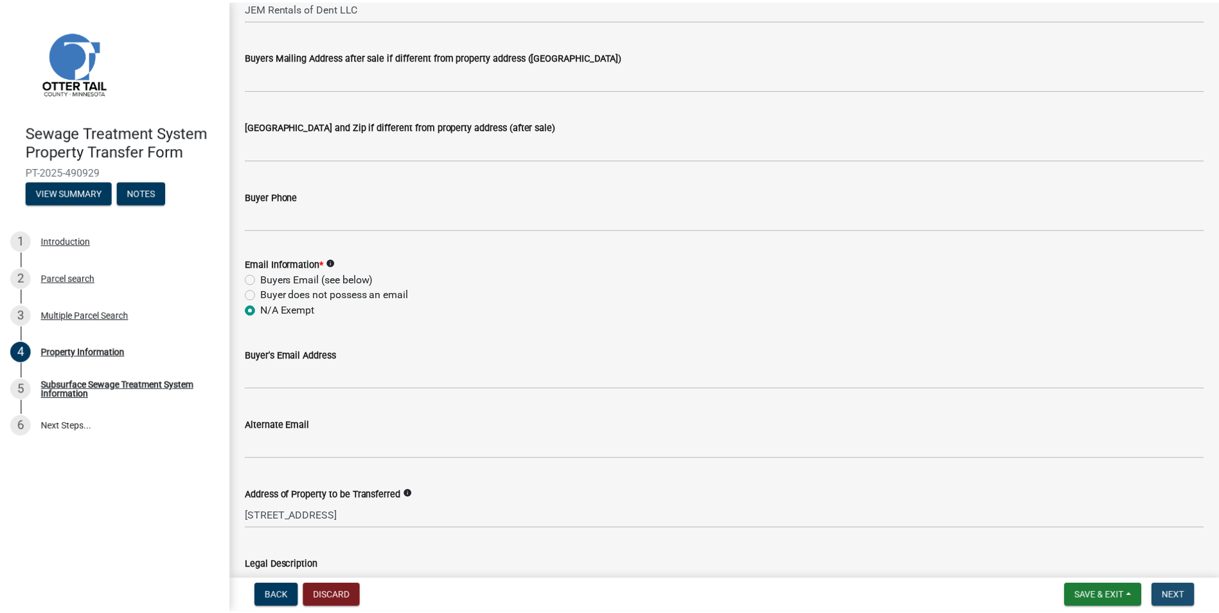
scroll to position [0, 0]
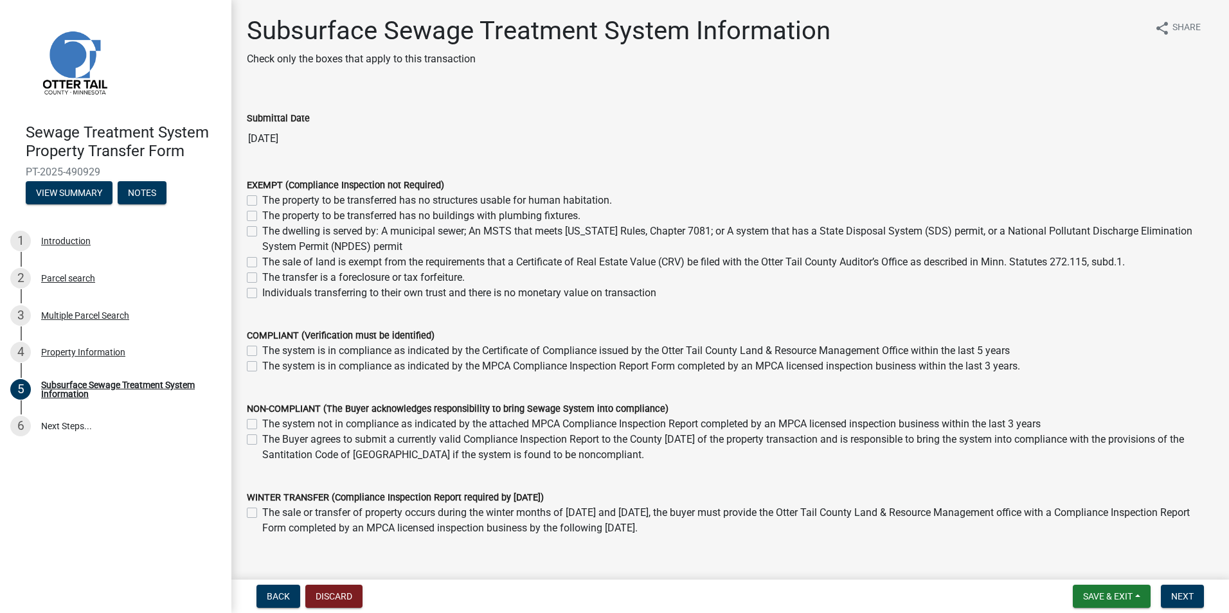
click at [262, 259] on label "The sale of land is exempt from the requirements that a Certificate of Real Est…" at bounding box center [693, 262] width 863 height 15
click at [262, 259] on input "The sale of land is exempt from the requirements that a Certificate of Real Est…" at bounding box center [266, 259] width 8 height 8
checkbox input "true"
checkbox input "false"
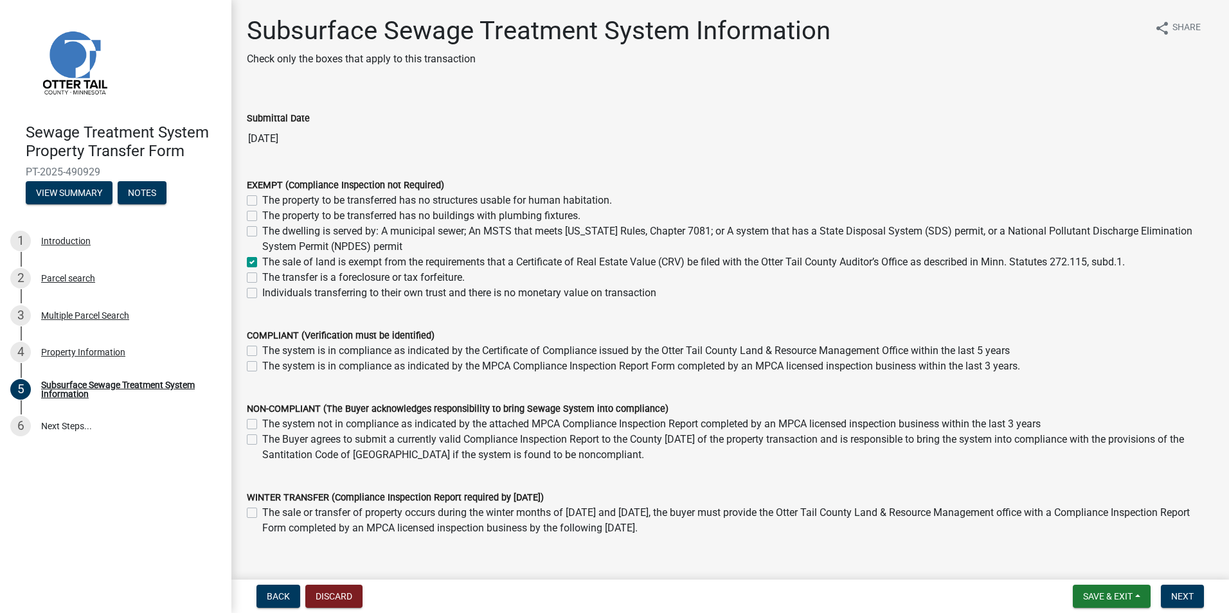
checkbox input "false"
checkbox input "true"
checkbox input "false"
click at [1189, 597] on span "Next" at bounding box center [1182, 596] width 22 height 10
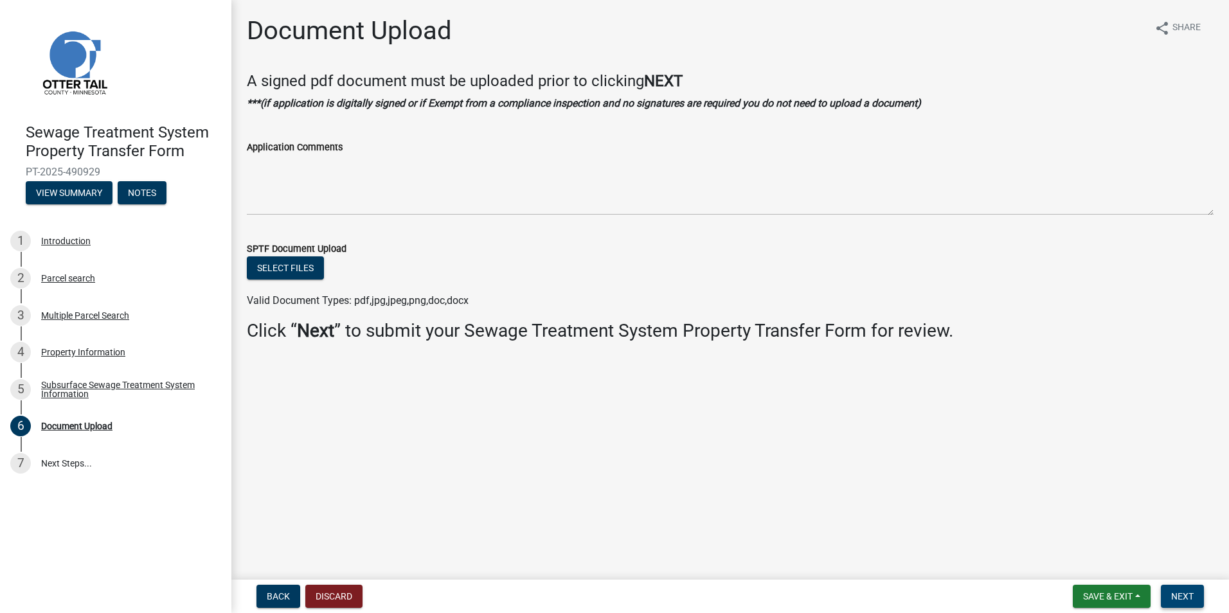
click at [1185, 594] on span "Next" at bounding box center [1182, 596] width 22 height 10
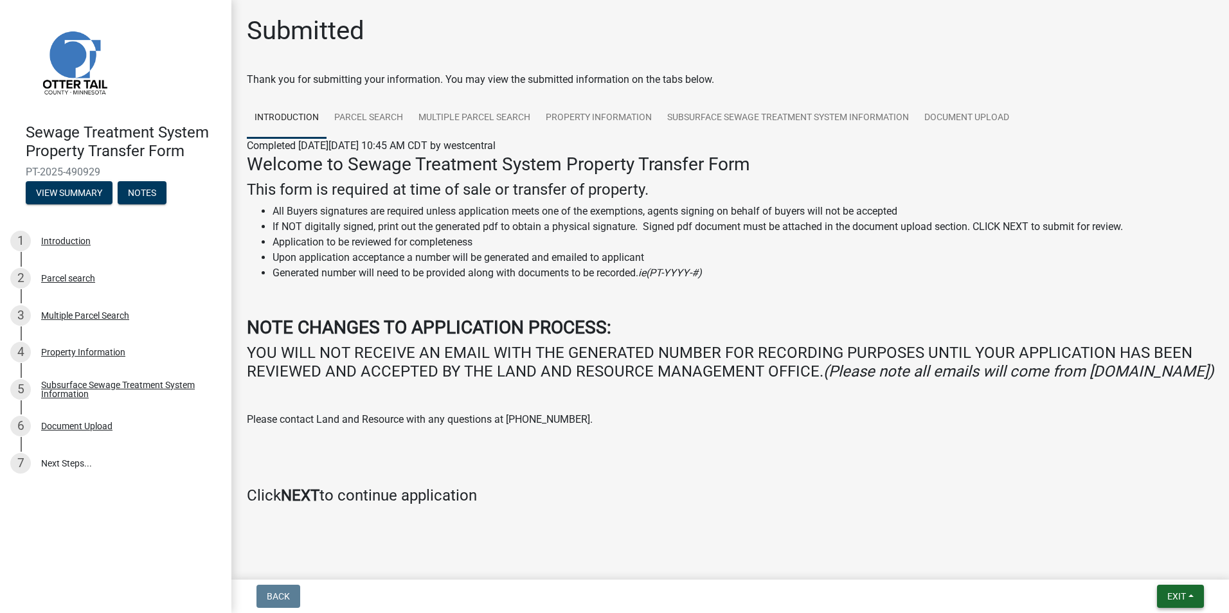
click at [1190, 598] on button "Exit" at bounding box center [1180, 596] width 47 height 23
click at [1154, 568] on button "Save & Exit" at bounding box center [1152, 563] width 103 height 31
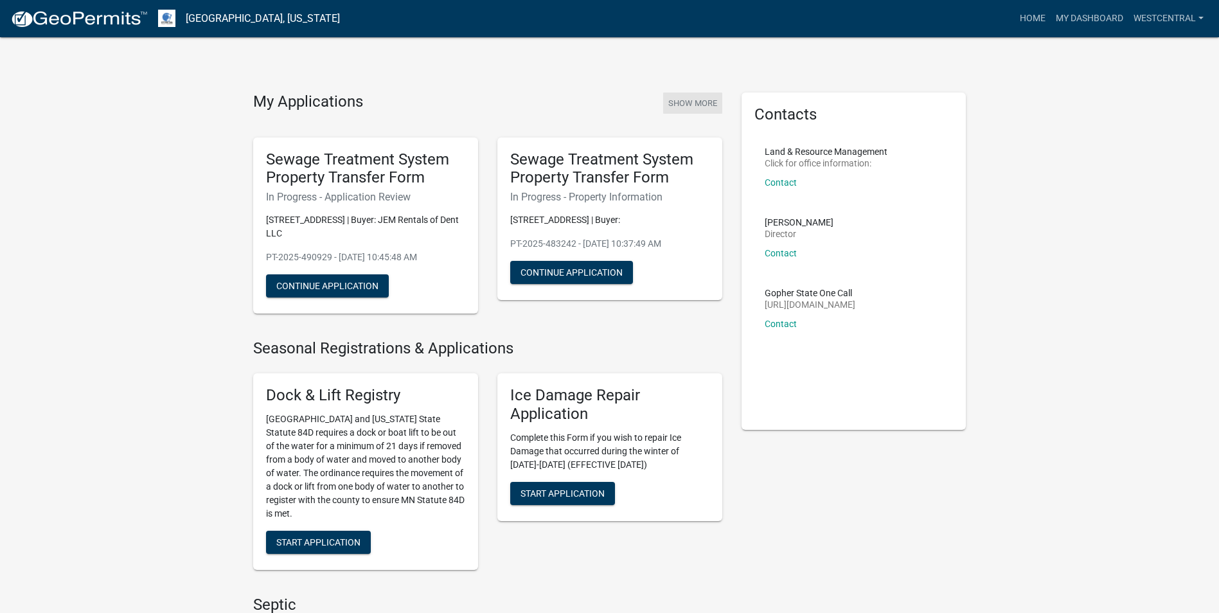
click at [697, 98] on button "Show More" at bounding box center [692, 103] width 59 height 21
click at [691, 105] on button "Show More" at bounding box center [692, 103] width 59 height 21
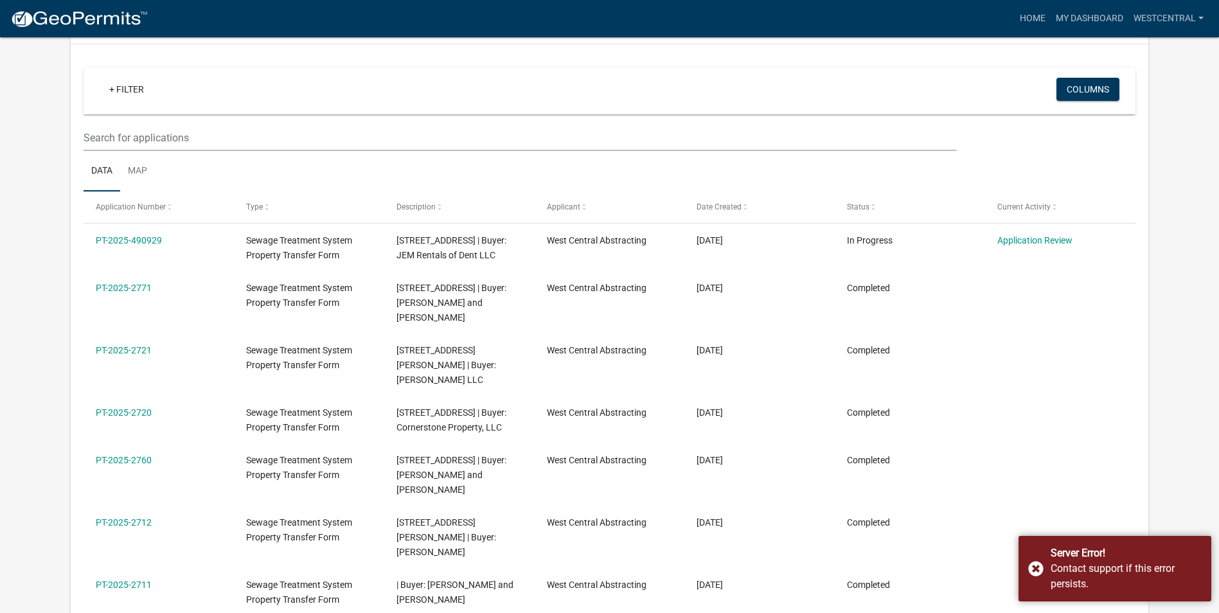
scroll to position [129, 0]
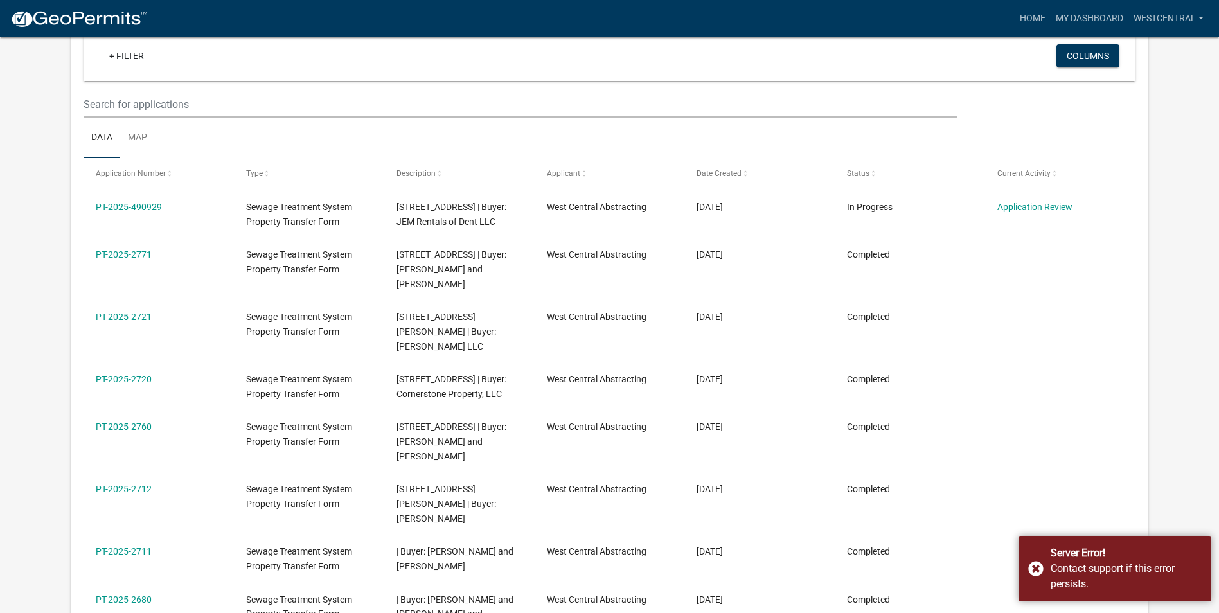
click at [822, 283] on datatable-body-cell "[DATE]" at bounding box center [760, 269] width 150 height 62
